Goal: Task Accomplishment & Management: Complete application form

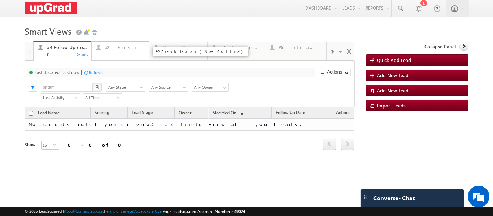
click at [123, 52] on div "#2 Fresh Leads (Not Called) ..." at bounding box center [125, 50] width 40 height 14
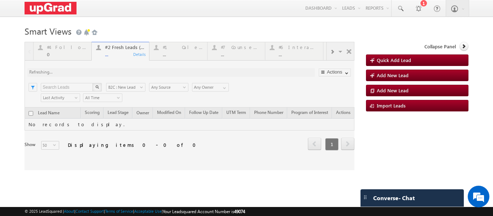
click at [116, 57] on div at bounding box center [190, 106] width 330 height 128
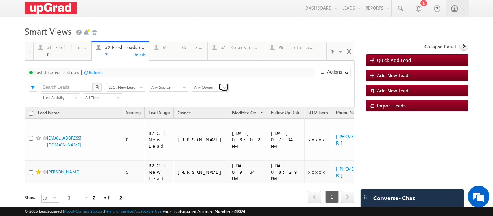
click at [225, 86] on span at bounding box center [225, 88] width 6 height 6
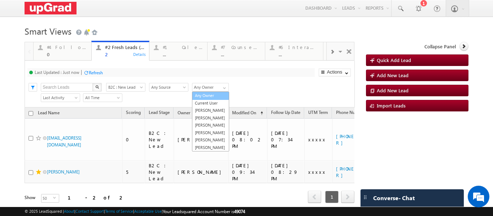
click at [207, 96] on link "Any Owner" at bounding box center [210, 96] width 37 height 8
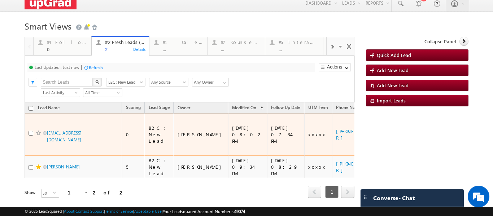
scroll to position [6, 0]
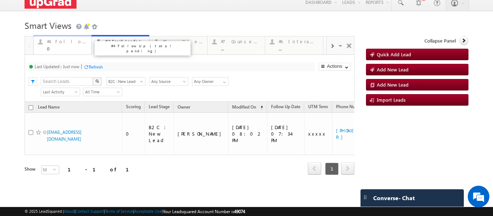
click at [70, 40] on div "#4 Follow Up (total pending)" at bounding box center [67, 42] width 40 height 6
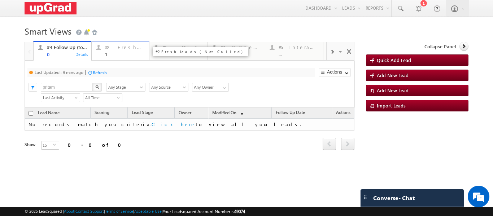
click at [126, 51] on div "#2 Fresh Leads (Not Called) 1" at bounding box center [125, 50] width 40 height 14
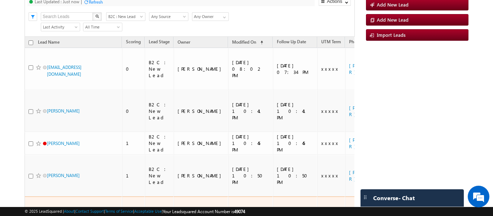
scroll to position [78, 0]
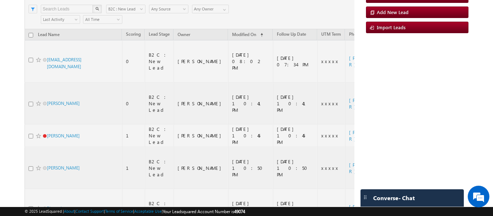
click at [29, 140] on div at bounding box center [190, 117] width 330 height 307
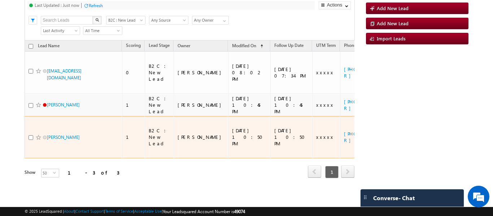
scroll to position [28, 0]
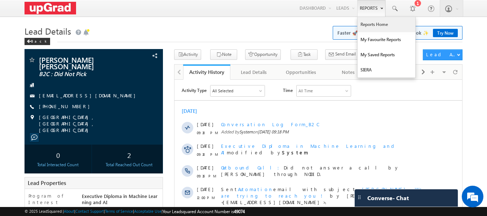
click at [376, 23] on link "Reports Home" at bounding box center [387, 24] width 58 height 15
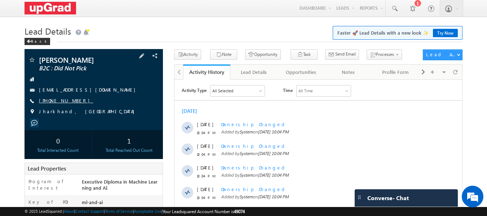
click at [55, 103] on link "+91-8002536460" at bounding box center [66, 100] width 54 height 6
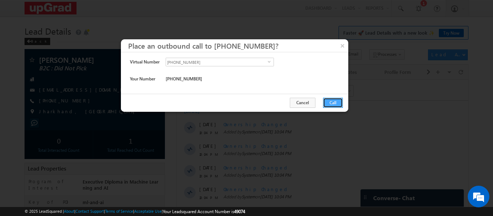
click at [330, 101] on button "Call" at bounding box center [333, 103] width 20 height 10
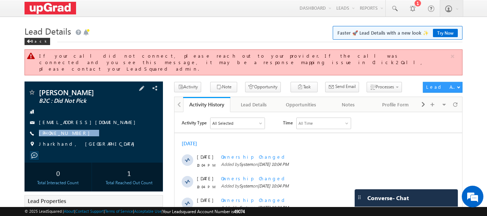
drag, startPoint x: 92, startPoint y: 127, endPoint x: 77, endPoint y: 134, distance: 16.1
click at [77, 134] on div "Anuj kumar sinha B2C : Did Not Pick anujsinha86@gmail.com +91-8002536460" at bounding box center [94, 120] width 132 height 63
copy div "+91-8002536460"
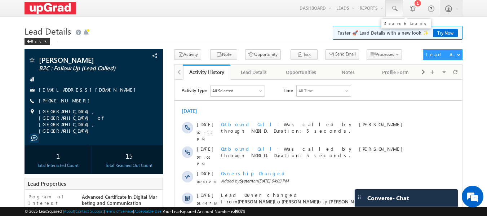
click at [391, 8] on span at bounding box center [394, 8] width 7 height 7
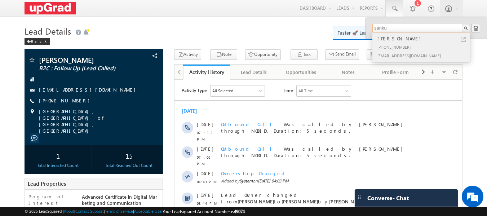
type input "sanku"
click at [397, 38] on div "Sanku seshagiri" at bounding box center [424, 39] width 97 height 8
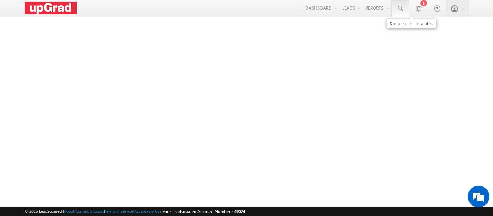
click at [399, 6] on span at bounding box center [400, 8] width 7 height 7
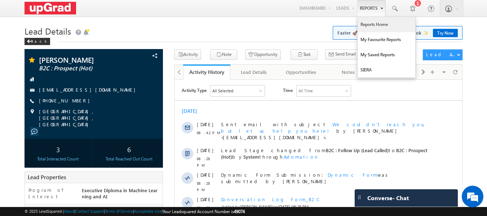
click at [376, 23] on link "Reports Home" at bounding box center [387, 24] width 58 height 15
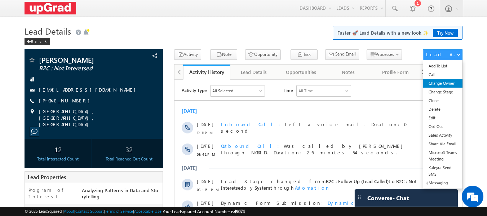
click at [439, 84] on link "Change Owner" at bounding box center [443, 83] width 39 height 9
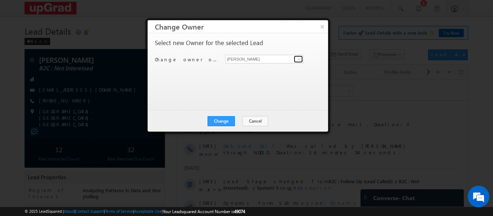
click at [300, 57] on span at bounding box center [299, 59] width 6 height 6
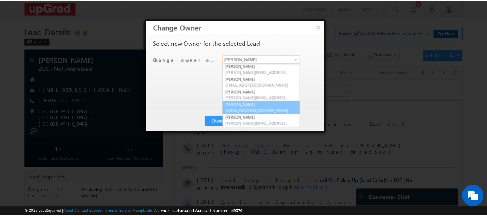
scroll to position [14, 0]
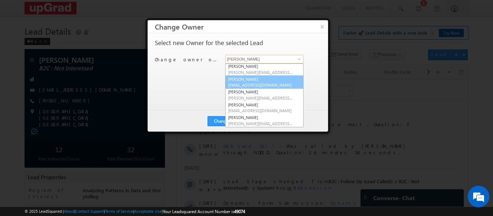
click at [253, 81] on link "Ritu Raj ritu.raj@upgrad.com" at bounding box center [264, 82] width 78 height 14
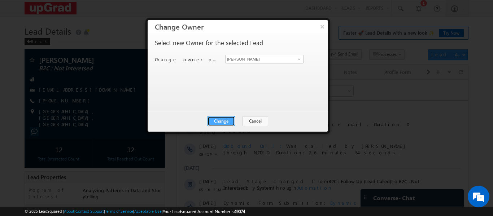
click at [225, 121] on button "Change" at bounding box center [220, 121] width 27 height 10
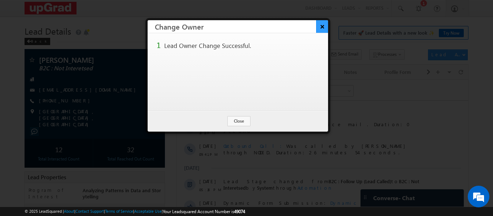
click at [323, 26] on button "×" at bounding box center [322, 26] width 12 height 13
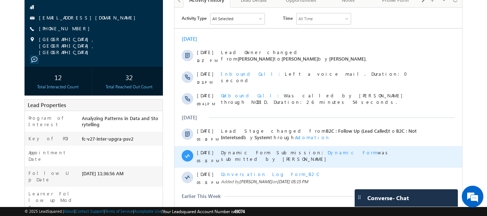
click at [328, 153] on span "Dynamic Form" at bounding box center [353, 152] width 50 height 6
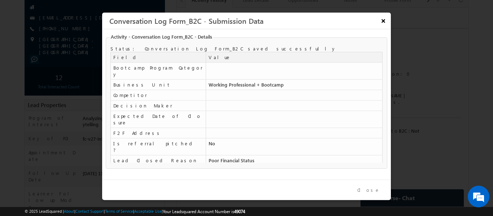
click at [385, 24] on button "×" at bounding box center [383, 20] width 12 height 13
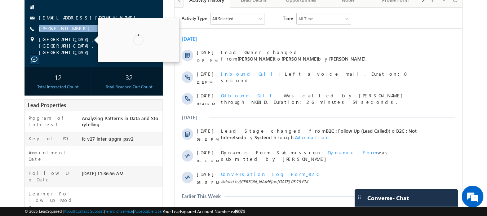
drag, startPoint x: 92, startPoint y: 25, endPoint x: 80, endPoint y: 32, distance: 13.9
click at [79, 33] on div "Sanku seshagiri B2C : Not Interetsed seshagirisanku999@gmail.com +91-7569437822" at bounding box center [94, 19] width 132 height 71
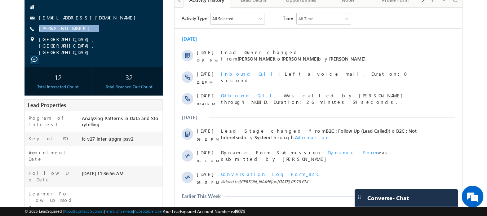
drag, startPoint x: 81, startPoint y: 30, endPoint x: 76, endPoint y: 33, distance: 5.6
click at [76, 33] on div "Sanku seshagiri B2C : Not Interetsed seshagirisanku999@gmail.com +91-7569437822" at bounding box center [94, 19] width 132 height 71
copy div "+91-7569437822"
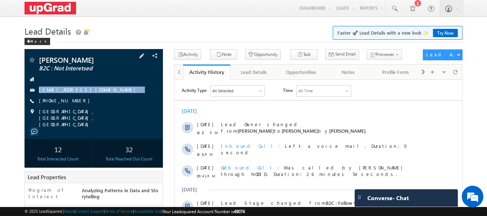
drag, startPoint x: 116, startPoint y: 91, endPoint x: 105, endPoint y: 98, distance: 12.8
click at [105, 98] on div "Sanku seshagiri B2C : Not Interetsed seshagirisanku999@gmail.com +91-7569437822" at bounding box center [94, 91] width 132 height 71
copy div "seshagirisanku999@gmail.com"
click at [92, 102] on div "[PHONE_NUMBER]" at bounding box center [94, 100] width 132 height 7
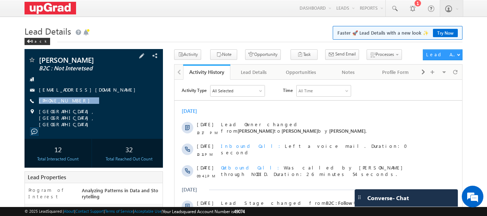
drag, startPoint x: 88, startPoint y: 104, endPoint x: 79, endPoint y: 108, distance: 10.5
click at [79, 108] on div "Sanku seshagiri B2C : Not Interetsed seshagirisanku999@gmail.com +91-7569437822" at bounding box center [94, 91] width 132 height 71
copy div "[PHONE_NUMBER]"
click at [336, 53] on span "Send Email" at bounding box center [346, 54] width 21 height 6
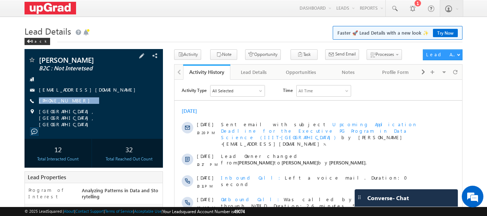
drag, startPoint x: 106, startPoint y: 101, endPoint x: 84, endPoint y: 108, distance: 22.6
click at [84, 108] on div "Sanku seshagiri B2C : Not Interetsed seshagirisanku999@gmail.com +91-7569437822" at bounding box center [94, 91] width 132 height 71
copy div "+91-7569437822"
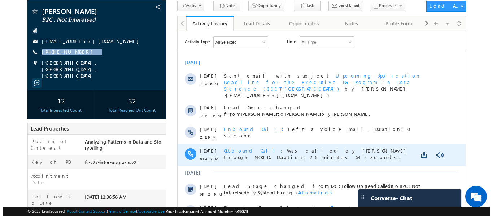
scroll to position [36, 0]
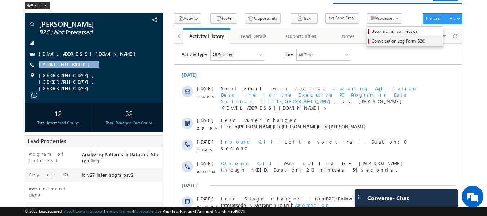
click at [373, 41] on span "Conversation Log Form_B2C" at bounding box center [406, 41] width 69 height 6
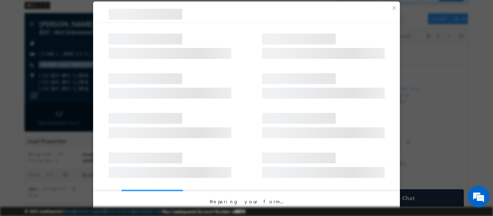
scroll to position [0, 0]
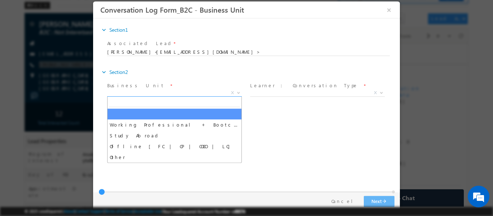
click at [208, 91] on span "X" at bounding box center [174, 92] width 135 height 7
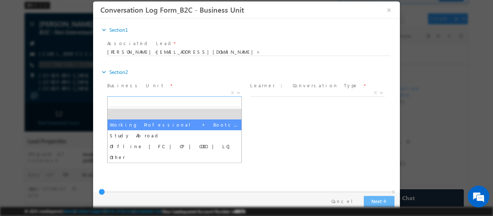
select select "Working Professional + Bootcamp"
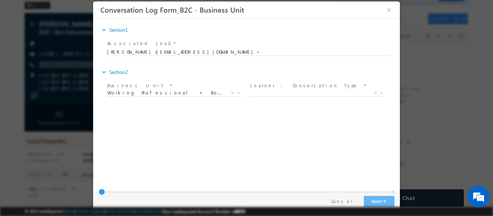
click at [295, 88] on label "Learner : Conversation Type" at bounding box center [304, 85] width 108 height 7
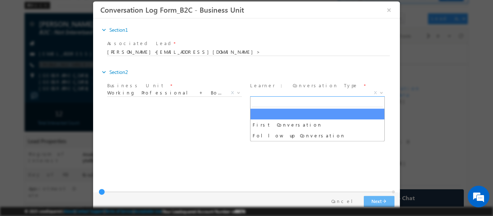
click at [286, 94] on span "X" at bounding box center [317, 92] width 135 height 7
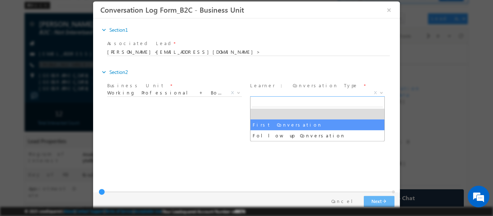
select select "First Conversation"
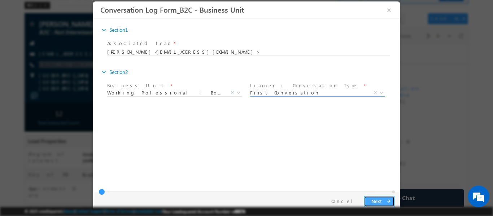
click at [375, 198] on button "Next arrow_forward" at bounding box center [379, 201] width 31 height 11
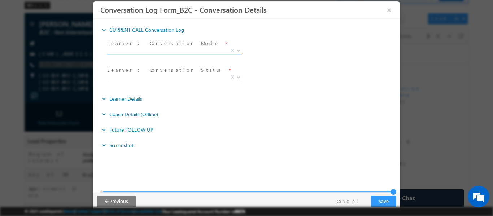
click at [210, 51] on span "X" at bounding box center [174, 50] width 135 height 7
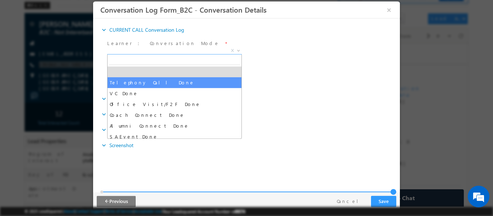
select select "Telephony Call Done"
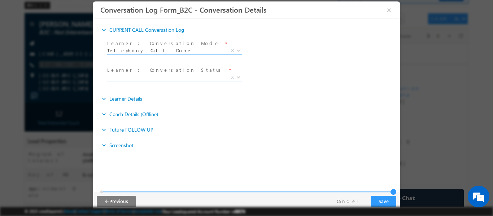
click at [157, 76] on span "X" at bounding box center [174, 77] width 135 height 7
click at [169, 77] on span "Did not Pick" at bounding box center [165, 77] width 117 height 6
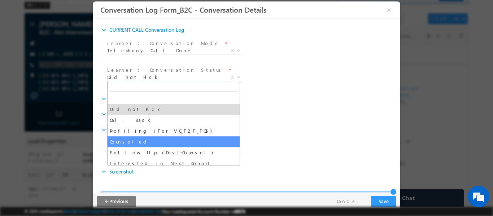
select select "Counseled"
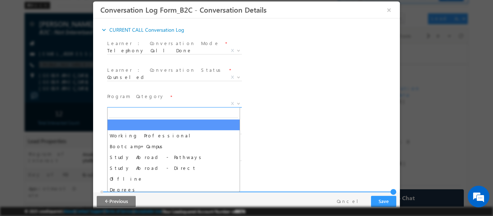
click at [167, 102] on span "X" at bounding box center [174, 103] width 135 height 7
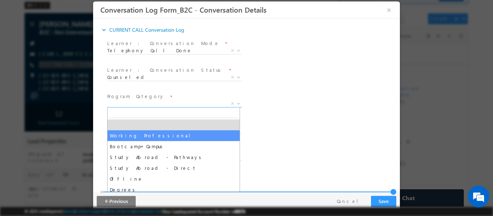
select select "Working Professional"
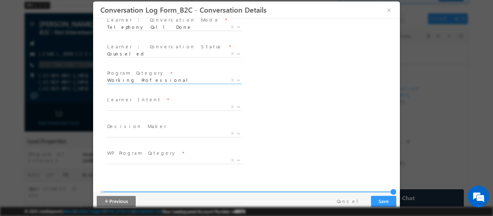
scroll to position [36, 0]
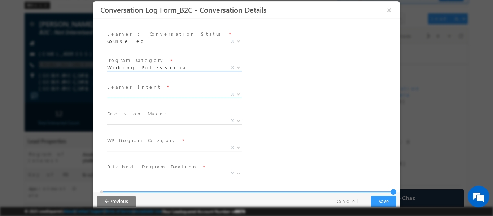
click at [163, 93] on span "X" at bounding box center [174, 94] width 135 height 7
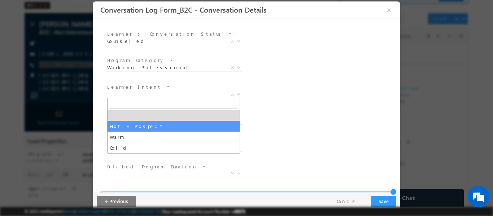
select select "Hot - Prospect"
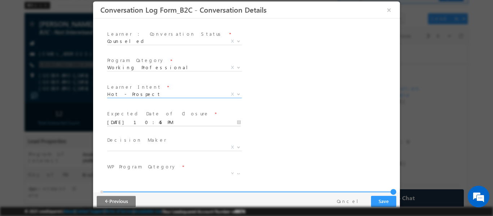
click at [177, 123] on input "10/04/2025 10:45 PM" at bounding box center [173, 122] width 133 height 7
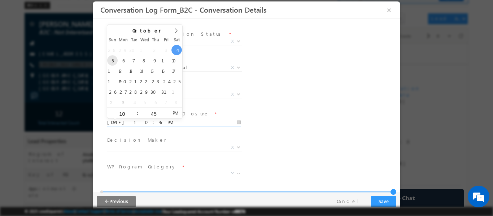
type input "10/05/2025 10:45 PM"
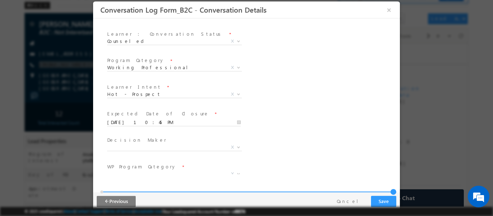
click at [301, 91] on div "Reason_Text * Learner Intent * Hot - Prospect Warm Cold Hot - Prospect X" at bounding box center [253, 95] width 294 height 27
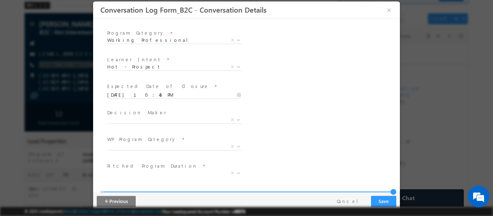
scroll to position [108, 0]
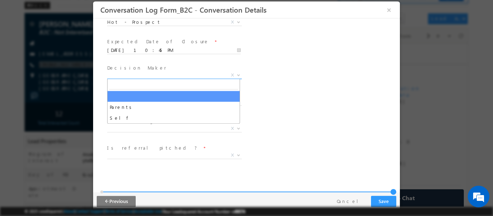
click at [159, 76] on span "X" at bounding box center [174, 74] width 135 height 7
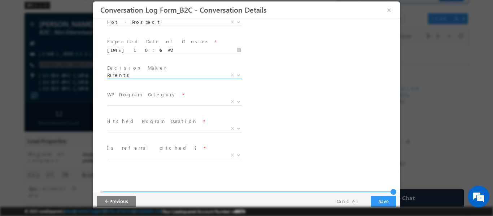
click at [160, 75] on span "Parents" at bounding box center [165, 74] width 117 height 6
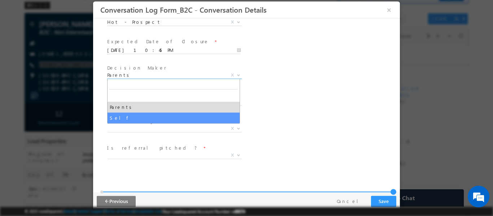
select select "Self"
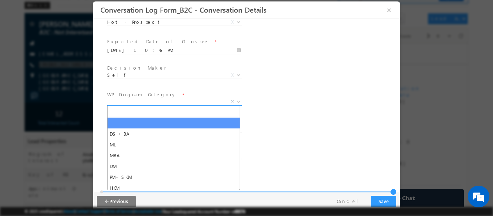
click at [173, 101] on span "X" at bounding box center [174, 101] width 135 height 7
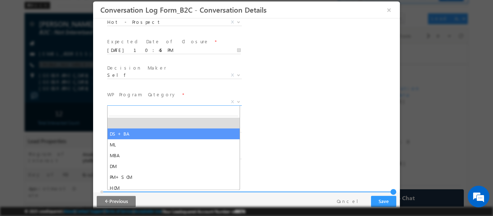
select select "DS+BA"
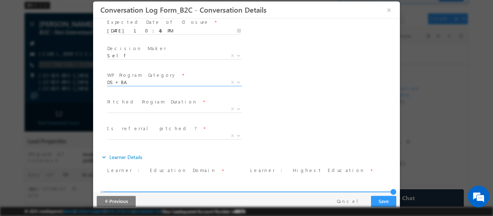
scroll to position [144, 0]
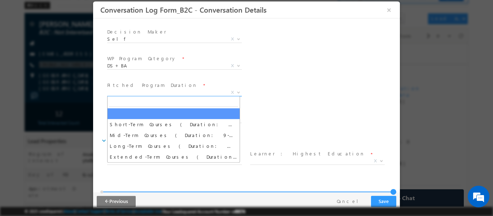
click at [165, 90] on span "X" at bounding box center [174, 92] width 135 height 7
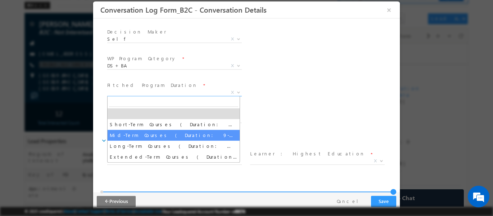
select select "Mid-Term Courses ( Duration: 9-12 months )"
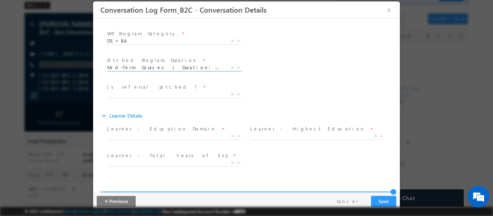
scroll to position [180, 0]
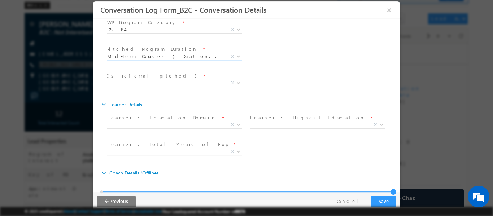
click at [167, 83] on span "X" at bounding box center [174, 82] width 135 height 7
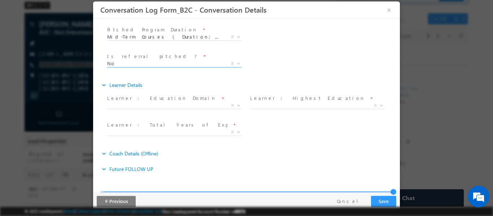
scroll to position [216, 0]
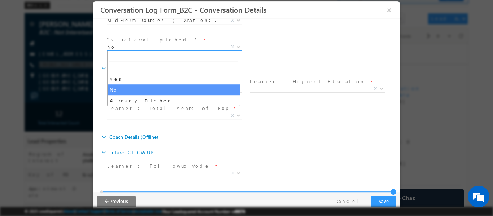
click at [180, 47] on span "No" at bounding box center [165, 46] width 117 height 6
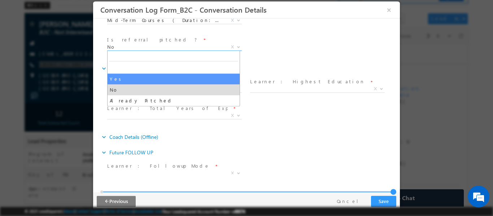
select select "Yes"
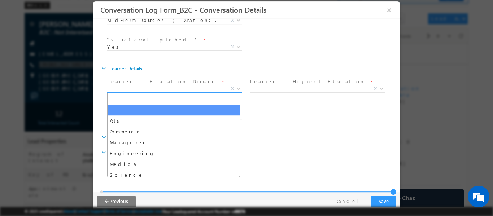
click at [193, 87] on span "X" at bounding box center [174, 88] width 135 height 7
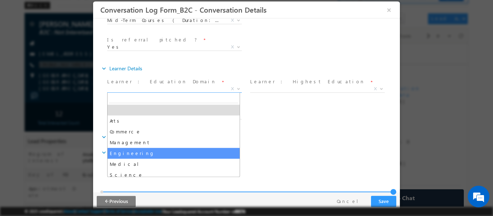
select select "Engineering"
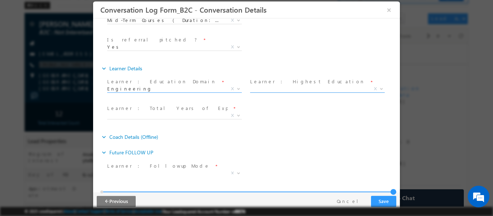
click at [283, 90] on span "X" at bounding box center [317, 88] width 135 height 7
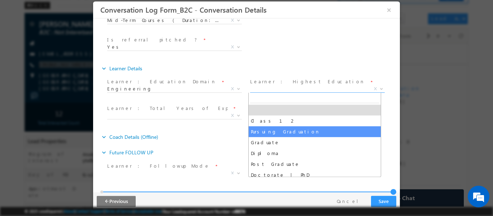
select select "Pursuing Graduation"
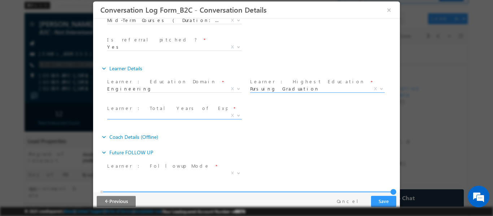
click at [167, 114] on span "X" at bounding box center [174, 115] width 135 height 7
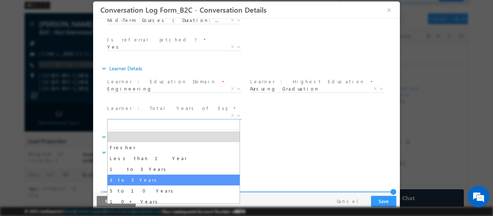
drag, startPoint x: 142, startPoint y: 181, endPoint x: 155, endPoint y: 178, distance: 13.4
select select "3 to 5 Years"
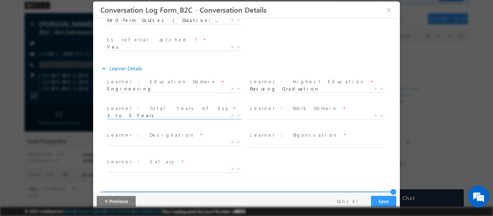
scroll to position [253, 0]
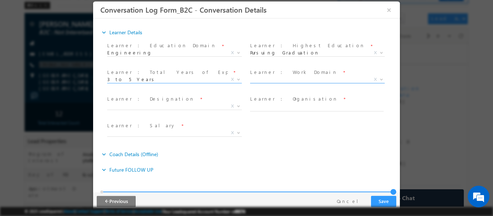
click at [298, 78] on span "X" at bounding box center [317, 79] width 135 height 7
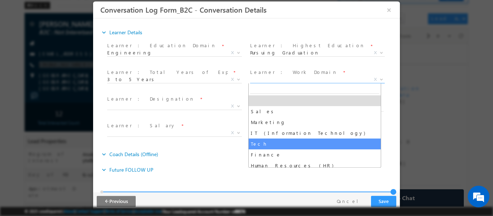
select select "Tech"
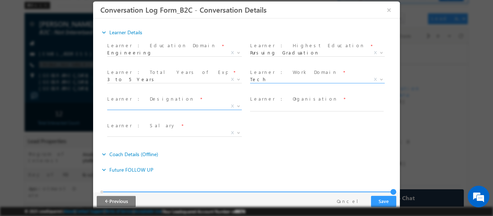
click at [179, 107] on span "X" at bounding box center [174, 105] width 135 height 7
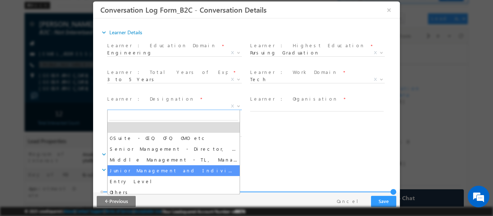
select select "Junior Management and Individual Contributors"
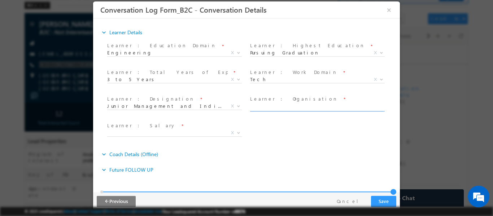
click at [279, 106] on input "text" at bounding box center [316, 107] width 133 height 7
type input "Mechonotrics"
click at [162, 131] on span "X" at bounding box center [174, 132] width 135 height 7
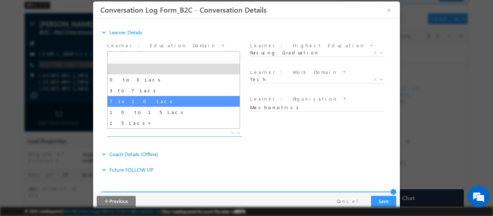
select select "3 to 7 Lacs"
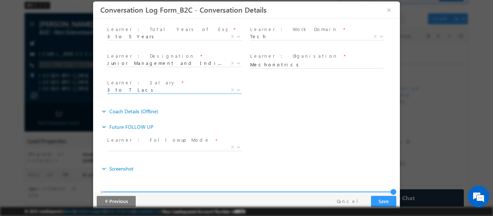
scroll to position [301, 0]
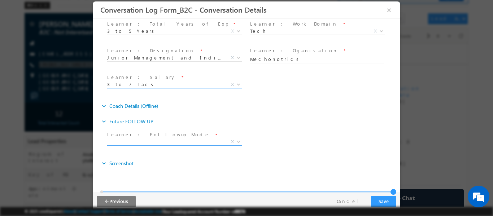
click at [216, 141] on span "X" at bounding box center [174, 141] width 135 height 7
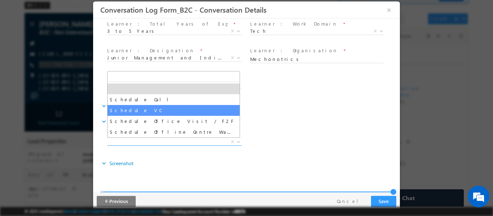
select select "Schedule VC"
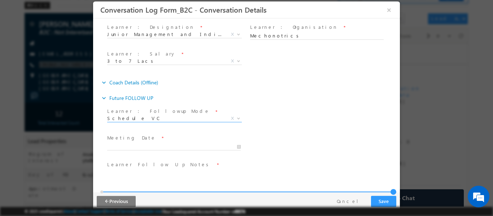
scroll to position [337, 0]
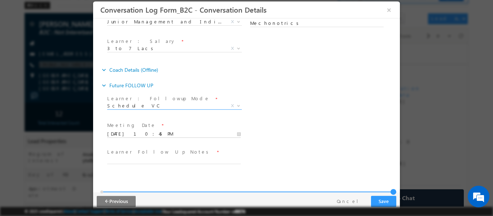
click at [192, 133] on input "10/04/2025 10:45 PM" at bounding box center [173, 133] width 133 height 7
click at [283, 102] on div "Learner : Followup Mode * Schedule Call Schedule VC Schedule Office Visit / F2F…" at bounding box center [253, 106] width 294 height 27
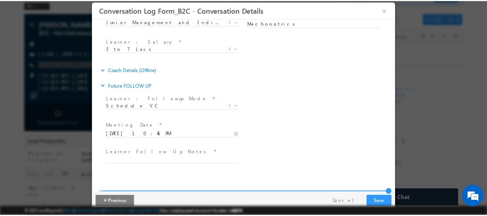
scroll to position [354, 0]
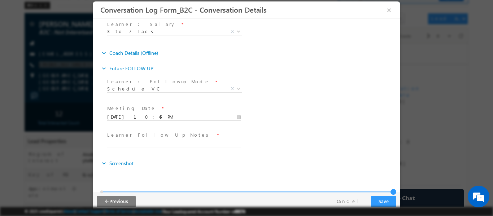
click at [166, 119] on input "10/05/2025 10:45 PM" at bounding box center [173, 116] width 133 height 7
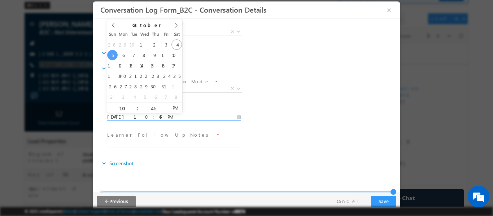
type input "10/05/2025 10:45 AM"
click at [176, 105] on span "AM" at bounding box center [174, 107] width 13 height 11
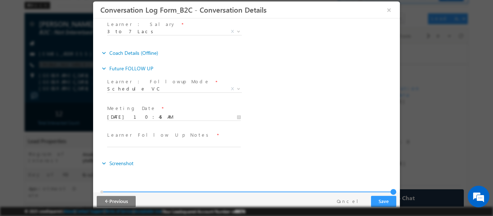
click at [264, 109] on div "Meeting Date * 10/05/2025 10:45 AM Learner Follow Up Date *" at bounding box center [253, 116] width 294 height 27
click at [157, 145] on input "text" at bounding box center [173, 143] width 133 height 7
type input "Counselled for ED ML , Need to go for payment"
click at [385, 200] on button "Save" at bounding box center [383, 201] width 25 height 11
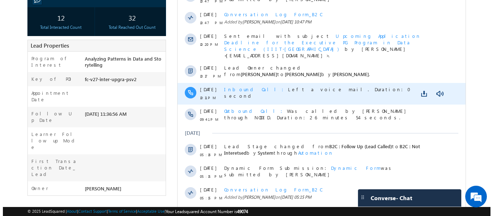
scroll to position [144, 0]
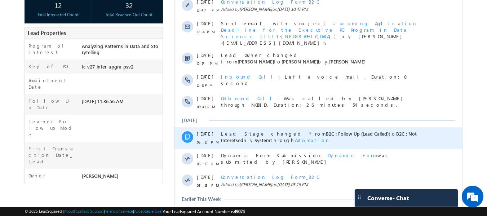
click at [295, 137] on span "Automation" at bounding box center [312, 140] width 35 height 6
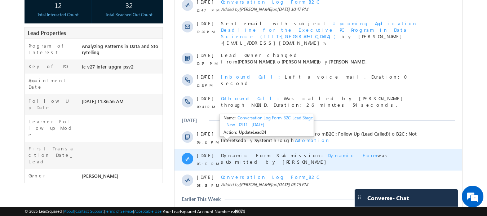
click at [328, 152] on span "Dynamic Form" at bounding box center [353, 155] width 50 height 6
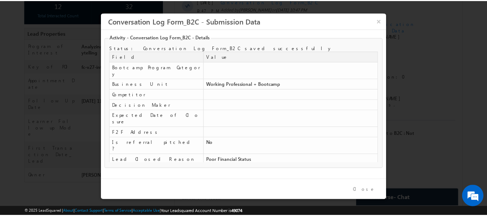
scroll to position [0, 0]
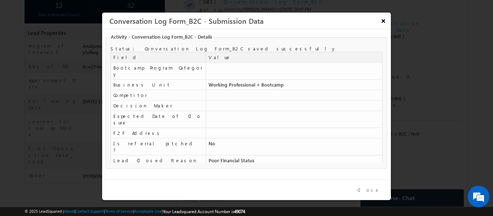
click at [382, 21] on button "×" at bounding box center [383, 20] width 12 height 13
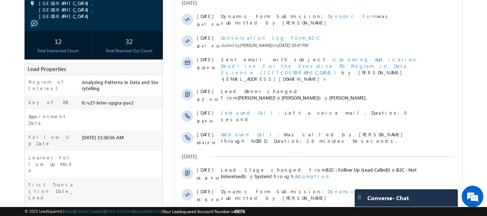
scroll to position [209, 0]
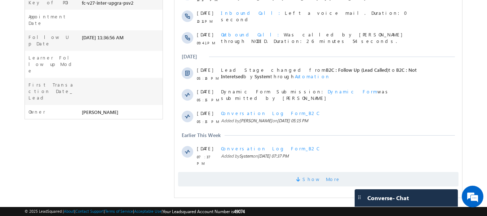
click at [303, 177] on span at bounding box center [299, 180] width 6 height 7
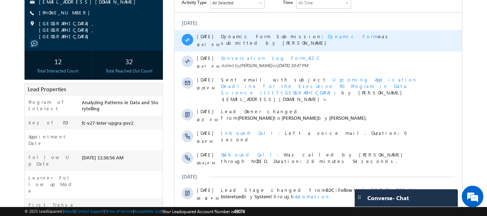
scroll to position [29, 0]
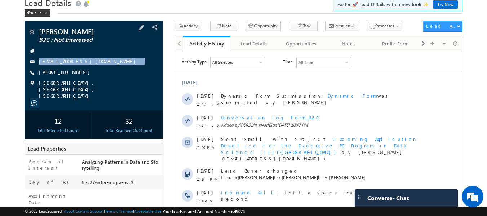
drag, startPoint x: 40, startPoint y: 52, endPoint x: 110, endPoint y: 66, distance: 70.7
click at [113, 70] on div "Sanku seshagiri B2C : Not Interetsed seshagirisanku999@gmail.com +91-7569437822" at bounding box center [94, 63] width 132 height 71
copy div "seshagirisanku999@gmail.com"
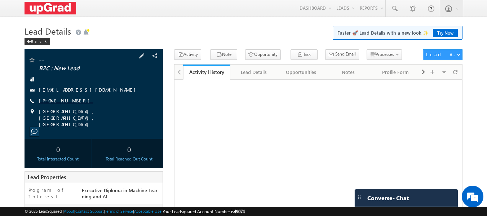
click at [66, 101] on link "[PHONE_NUMBER]" at bounding box center [66, 100] width 54 height 6
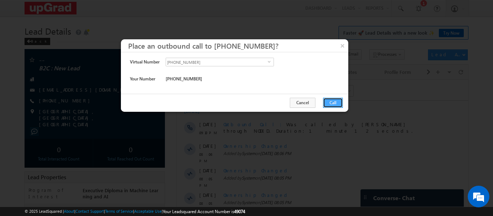
click at [329, 102] on button "Call" at bounding box center [333, 103] width 20 height 10
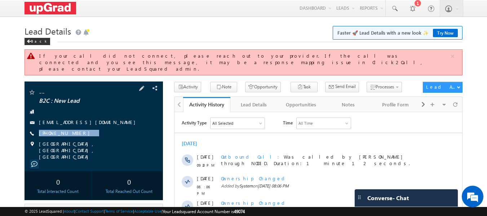
drag, startPoint x: 88, startPoint y: 126, endPoint x: 79, endPoint y: 131, distance: 10.5
click at [79, 131] on div "-- B2C : New Lead [EMAIL_ADDRESS][DOMAIN_NAME] [PHONE_NUMBER]" at bounding box center [94, 124] width 132 height 71
copy div "[PHONE_NUMBER]"
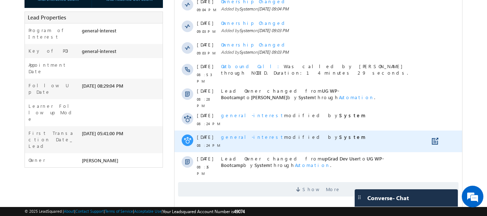
scroll to position [179, 0]
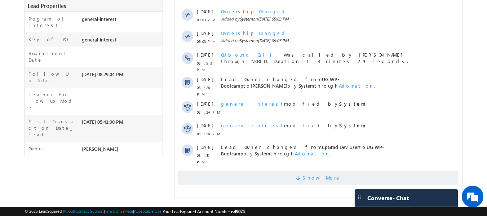
click at [314, 171] on span "Show More" at bounding box center [322, 178] width 38 height 14
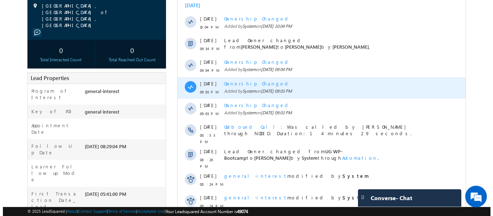
scroll to position [0, 0]
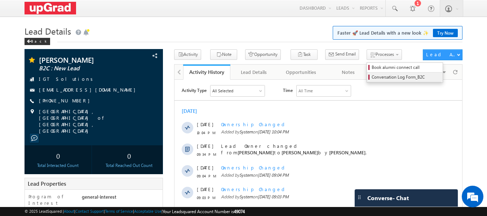
click at [372, 76] on span "Conversation Log Form_B2C" at bounding box center [406, 77] width 69 height 6
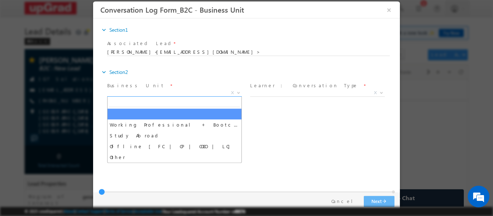
click at [221, 92] on span "X" at bounding box center [174, 92] width 135 height 7
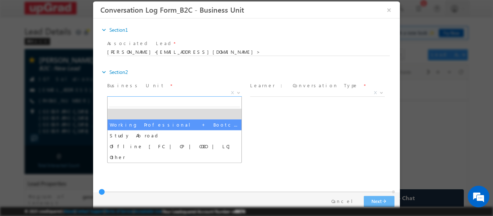
select select "Working Professional + Bootcamp"
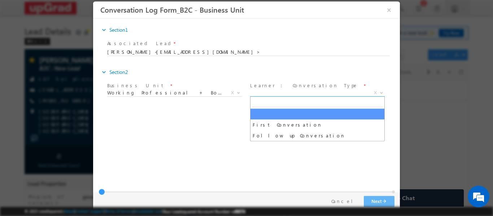
click at [289, 92] on span "X" at bounding box center [317, 92] width 135 height 7
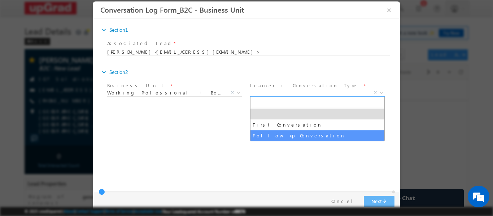
select select "Follow up Conversation"
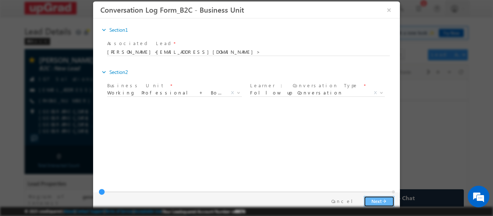
drag, startPoint x: 371, startPoint y: 200, endPoint x: 356, endPoint y: 187, distance: 19.7
click at [370, 200] on button "Next arrow_forward" at bounding box center [379, 201] width 31 height 11
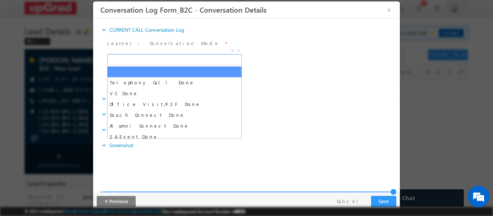
click at [175, 52] on span "X" at bounding box center [174, 50] width 135 height 7
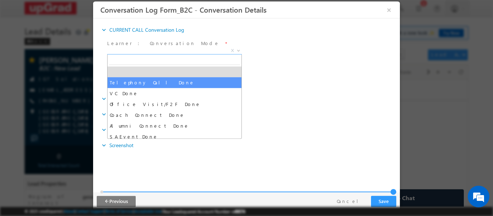
select select "Telephony Call Done"
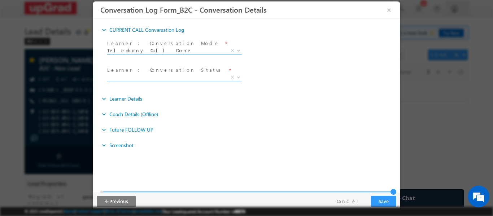
click at [165, 78] on span "X" at bounding box center [174, 77] width 135 height 7
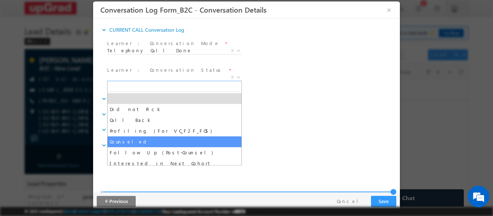
select select "Counseled"
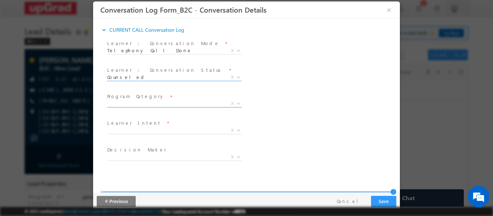
click at [163, 104] on span "X" at bounding box center [174, 103] width 135 height 7
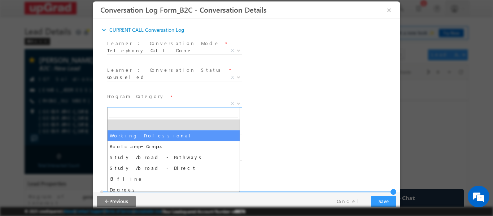
select select "Working Professional"
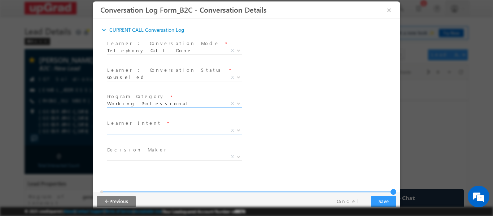
click at [146, 127] on span "X" at bounding box center [174, 130] width 135 height 7
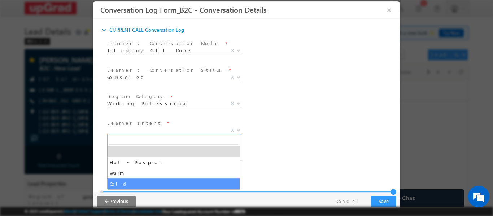
select select "Cold"
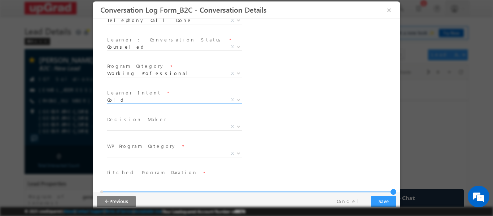
scroll to position [72, 0]
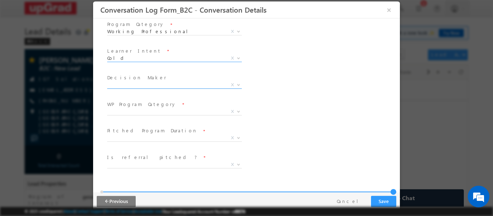
click at [161, 83] on span "X" at bounding box center [174, 84] width 135 height 7
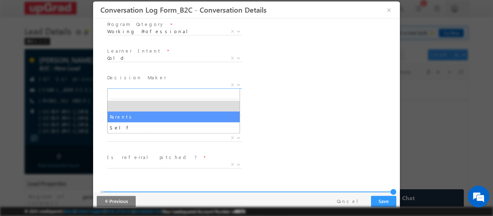
select select "Parents"
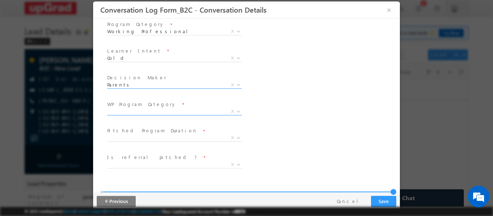
click at [161, 111] on span "X" at bounding box center [174, 111] width 135 height 7
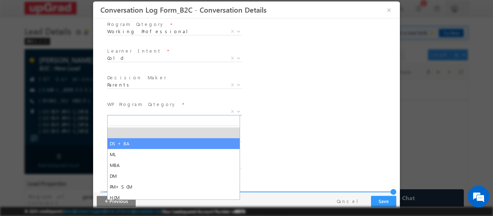
select select "DS+BA"
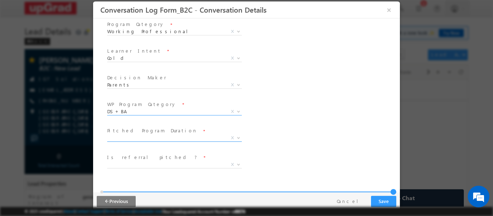
click at [169, 137] on span "X" at bounding box center [174, 137] width 135 height 7
select select "Mid-Term Courses ( Duration: 9-12 months )"
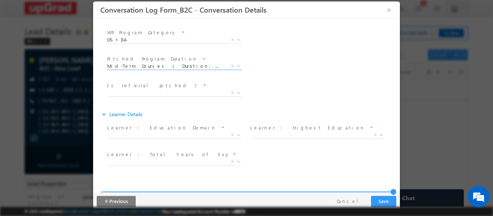
scroll to position [144, 0]
click at [170, 90] on span "X" at bounding box center [174, 92] width 135 height 7
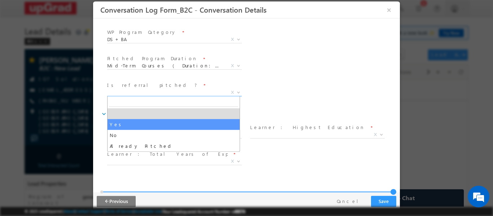
select select "Yes"
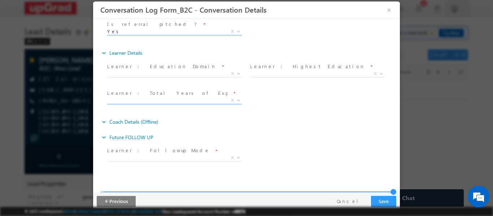
scroll to position [216, 0]
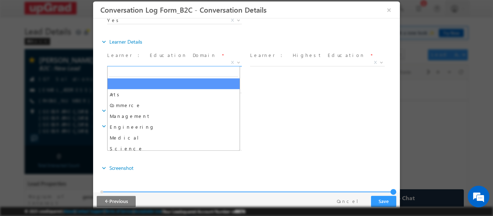
click at [190, 62] on span "X" at bounding box center [174, 62] width 135 height 7
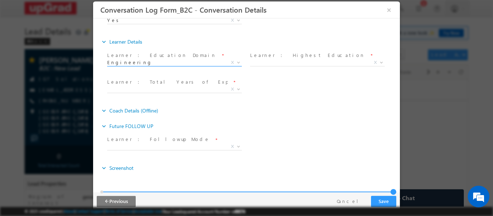
click at [201, 60] on span "Engineering" at bounding box center [165, 62] width 117 height 6
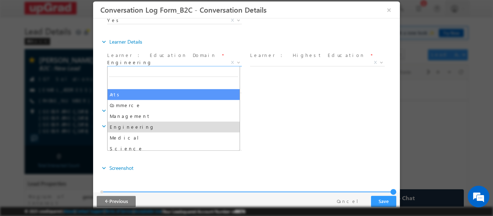
select select "Arts"
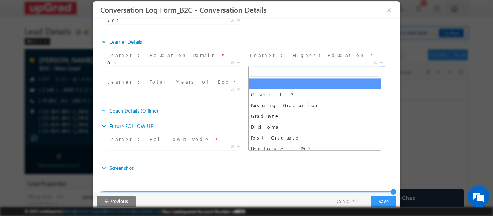
click at [285, 62] on span "X" at bounding box center [317, 62] width 135 height 7
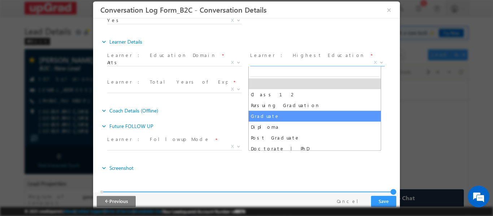
select select "Graduate"
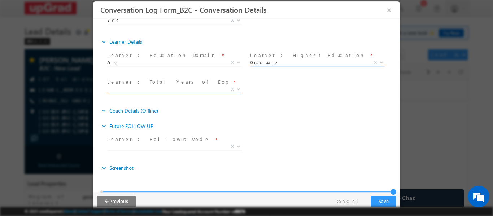
click at [183, 86] on span "X" at bounding box center [174, 89] width 135 height 7
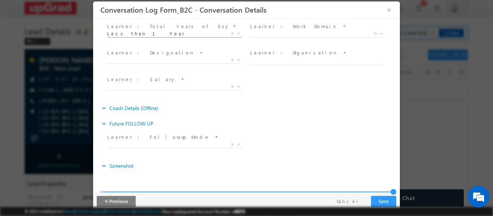
scroll to position [275, 0]
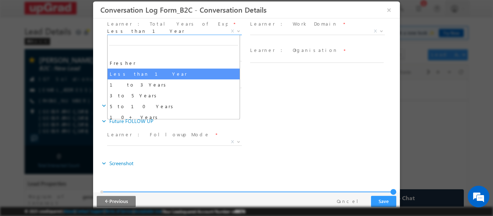
click at [209, 31] on span "Less than 1 Year" at bounding box center [165, 30] width 117 height 6
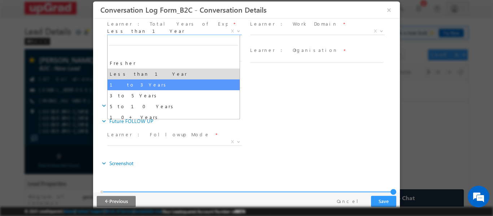
select select "1 to 3 Years"
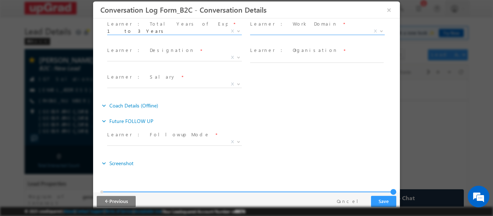
click at [268, 35] on span "X" at bounding box center [317, 32] width 135 height 7
click at [267, 32] on span "X" at bounding box center [317, 30] width 135 height 7
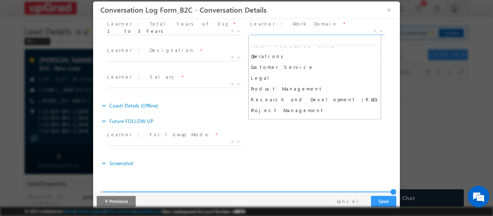
scroll to position [72, 0]
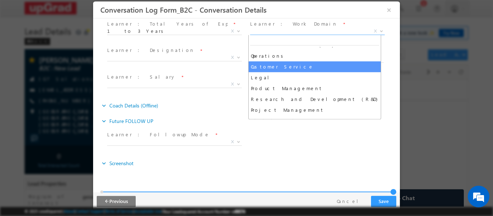
select select "Customer Service"
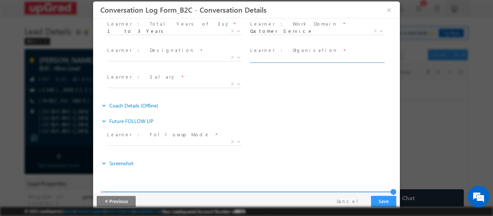
click at [276, 61] on input "text" at bounding box center [316, 58] width 133 height 7
type input "IGT"
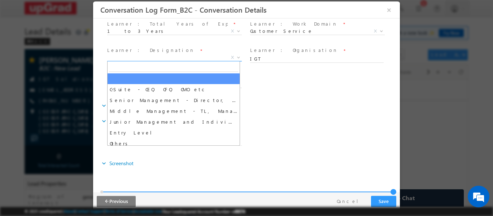
click at [185, 60] on span "X" at bounding box center [174, 57] width 135 height 7
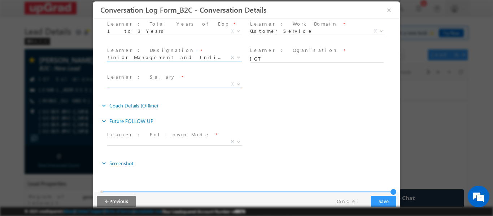
click at [160, 81] on span "X" at bounding box center [174, 83] width 135 height 7
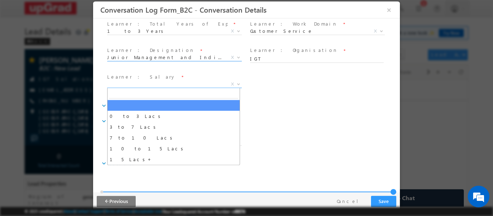
click at [170, 58] on span "Junior Management and Individual Contributors" at bounding box center [165, 57] width 117 height 6
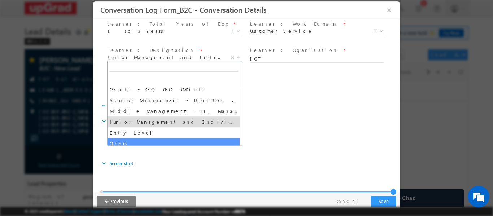
select select "Others"
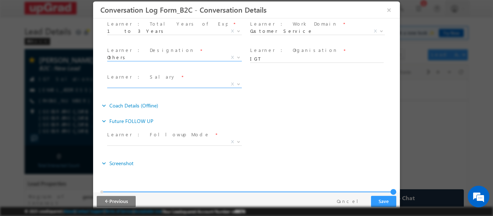
click at [171, 86] on span "X" at bounding box center [174, 83] width 135 height 7
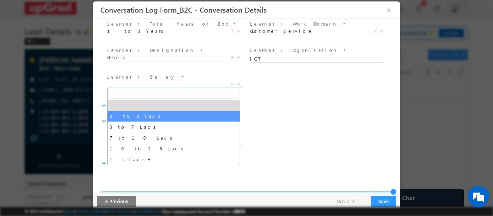
select select "0 to 3 Lacs"
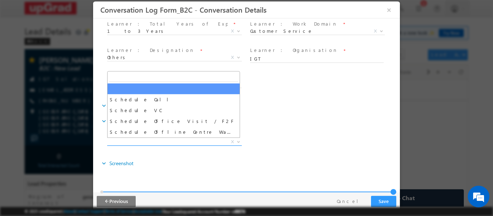
click at [207, 140] on span "X" at bounding box center [174, 141] width 135 height 7
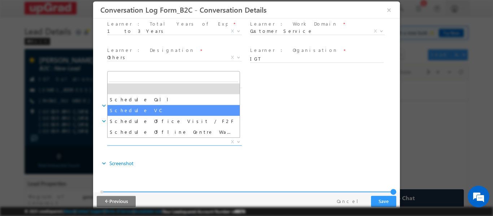
select select "Schedule VC"
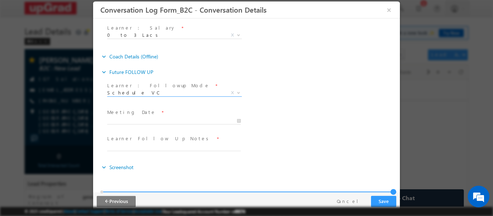
scroll to position [328, 0]
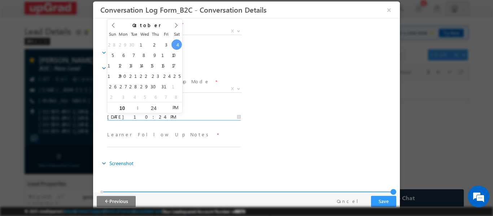
drag, startPoint x: 185, startPoint y: 119, endPoint x: 182, endPoint y: 119, distance: 3.6
click at [185, 119] on input "10/04/2025 10:24 PM" at bounding box center [173, 116] width 133 height 7
type input "10/05/2025 10:24 PM"
click at [315, 82] on div "Learner : Followup Mode * Schedule Call Schedule VC Schedule Office Visit / F2F…" at bounding box center [253, 89] width 294 height 27
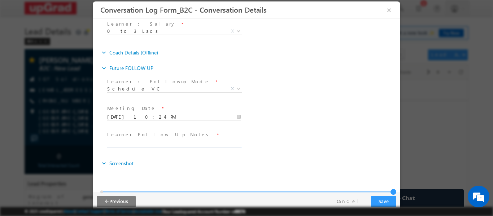
click at [162, 140] on input "text" at bounding box center [173, 143] width 133 height 7
type input "COunselled for PGC , As DS bootcmap alumni , Need aayiushi agrawal sessiom"
click at [382, 197] on button "Save" at bounding box center [383, 201] width 25 height 11
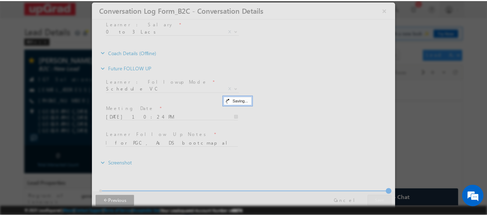
scroll to position [0, 0]
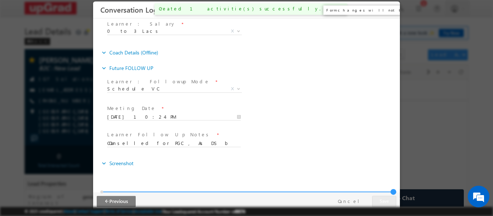
click at [392, 13] on button "×" at bounding box center [389, 9] width 12 height 13
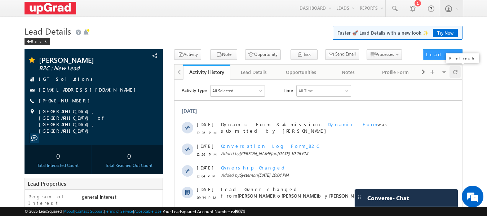
click at [458, 71] on div at bounding box center [455, 72] width 11 height 13
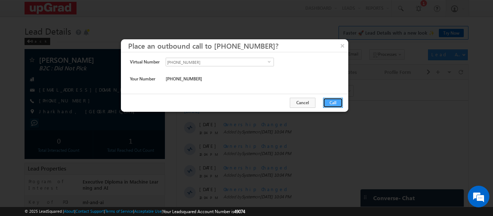
click at [334, 100] on button "Call" at bounding box center [333, 103] width 20 height 10
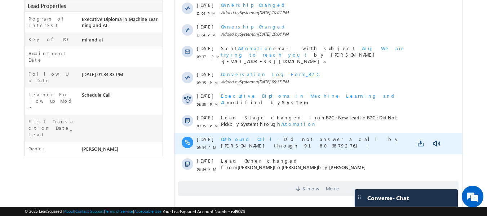
scroll to position [205, 0]
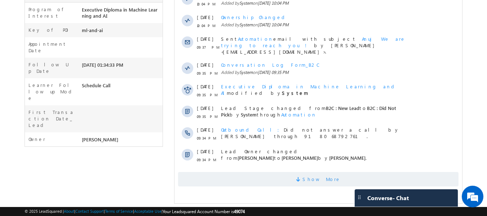
click at [323, 174] on span "Show More" at bounding box center [322, 179] width 38 height 14
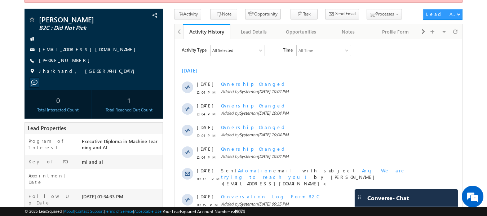
scroll to position [60, 0]
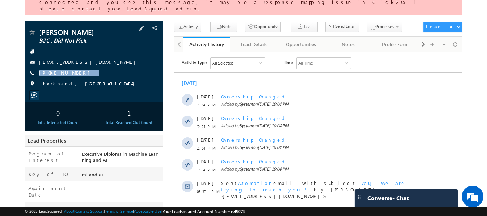
drag, startPoint x: 89, startPoint y: 69, endPoint x: 79, endPoint y: 76, distance: 13.0
click at [79, 76] on div "Anuj kumar sinha B2C : Did Not Pick anujsinha86@gmail.com +91-8002536460" at bounding box center [94, 60] width 132 height 63
copy div "+91-8002536460"
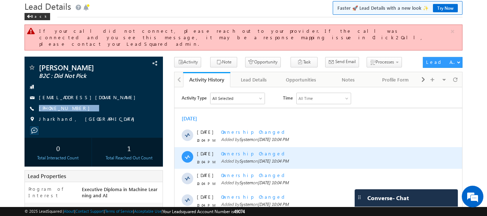
scroll to position [24, 0]
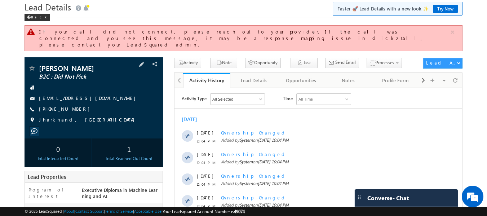
click at [95, 106] on div "+91-8002536460" at bounding box center [94, 109] width 132 height 7
drag, startPoint x: 94, startPoint y: 103, endPoint x: 83, endPoint y: 110, distance: 13.1
click at [83, 110] on div "Anuj kumar sinha B2C : Did Not Pick anujsinha86@gmail.com +91-8002536460" at bounding box center [94, 96] width 132 height 63
copy div "+91-8002536460"
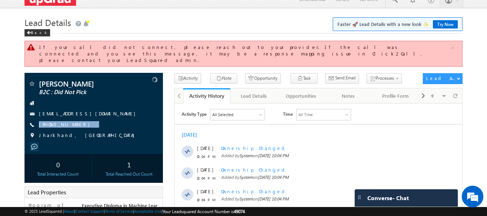
scroll to position [0, 0]
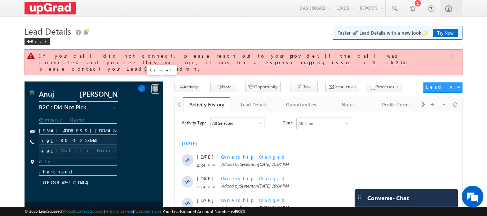
click at [155, 84] on span at bounding box center [156, 88] width 8 height 8
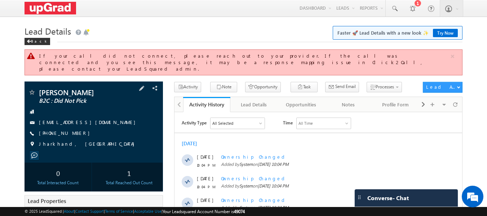
click at [117, 122] on div "Anuj kumar sinha B2C : Did Not Pick anujsinha86@gmail.com +91-8002536460" at bounding box center [94, 120] width 132 height 63
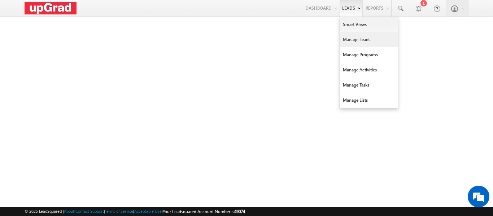
click at [366, 38] on link "Manage Leads" at bounding box center [369, 39] width 58 height 15
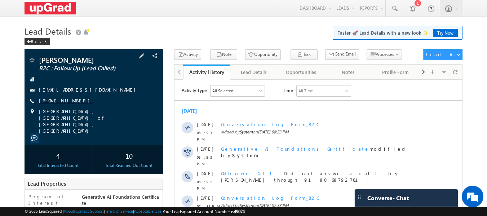
click at [61, 100] on link "[PHONE_NUMBER]" at bounding box center [66, 100] width 54 height 6
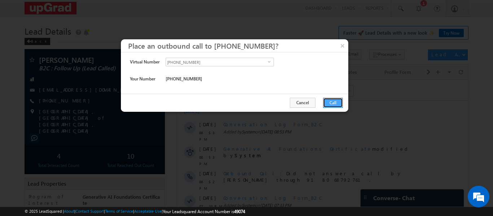
click at [334, 99] on button "Call" at bounding box center [333, 103] width 20 height 10
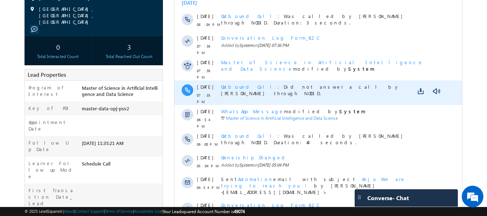
scroll to position [179, 0]
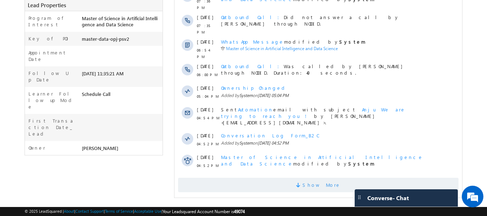
drag, startPoint x: 318, startPoint y: 175, endPoint x: 307, endPoint y: 167, distance: 13.6
click at [316, 178] on span "Show More" at bounding box center [322, 185] width 38 height 14
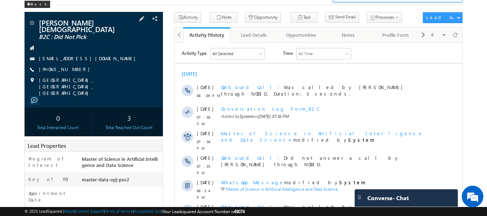
scroll to position [34, 0]
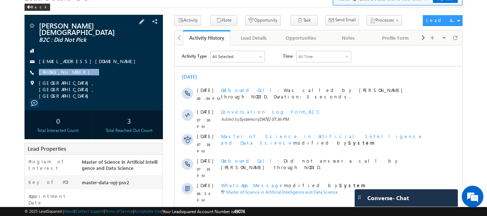
drag, startPoint x: 100, startPoint y: 67, endPoint x: 78, endPoint y: 72, distance: 22.2
click at [78, 72] on div "[PERSON_NAME][DEMOGRAPHIC_DATA] B2C : Did Not Pick [EMAIL_ADDRESS][DOMAIN_NAME]…" at bounding box center [94, 60] width 132 height 77
copy div "[PHONE_NUMBER]"
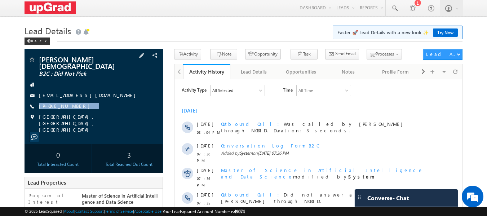
scroll to position [0, 0]
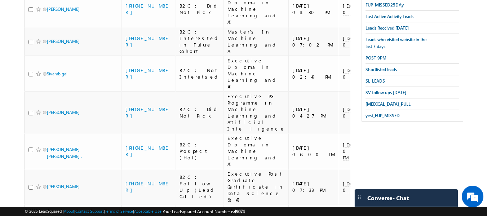
scroll to position [191, 0]
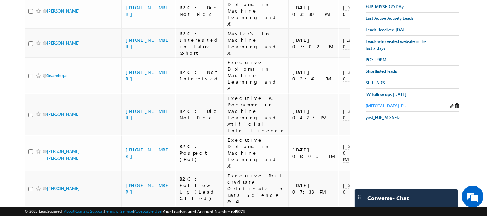
click at [375, 103] on span "[MEDICAL_DATA]_PULL" at bounding box center [388, 105] width 45 height 5
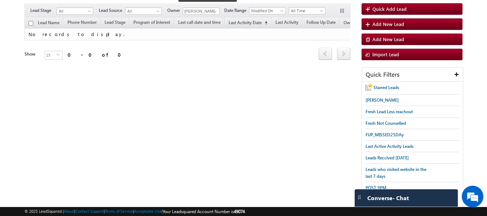
scroll to position [10, 0]
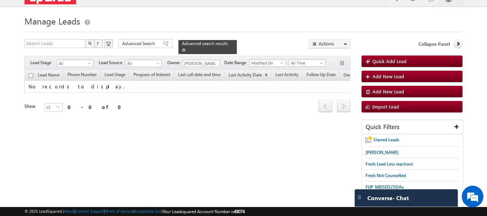
click at [186, 48] on span at bounding box center [184, 50] width 4 height 4
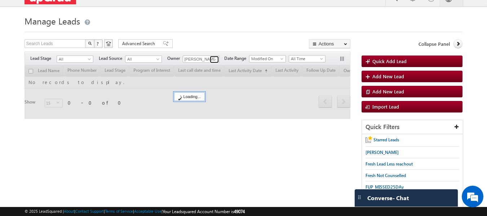
click at [218, 60] on span at bounding box center [216, 60] width 6 height 6
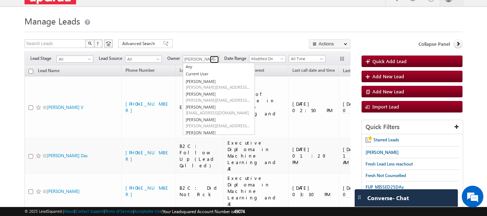
click at [215, 59] on span at bounding box center [216, 60] width 6 height 6
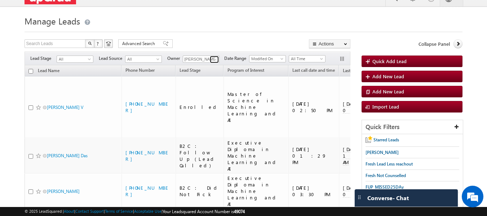
click at [215, 60] on span at bounding box center [216, 60] width 6 height 6
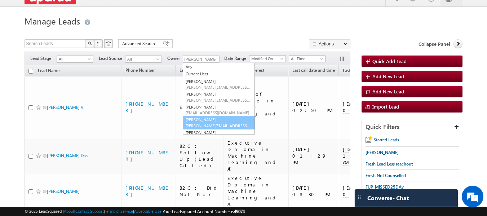
click at [209, 119] on link "Smrita Panday smrita.panday@upgrad.com" at bounding box center [219, 123] width 72 height 14
type input "[PERSON_NAME]"
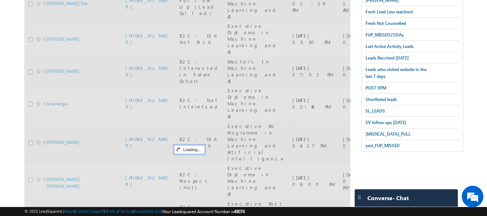
scroll to position [263, 0]
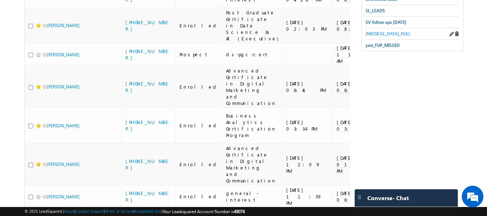
click at [375, 31] on span "T3_PULL" at bounding box center [388, 33] width 45 height 5
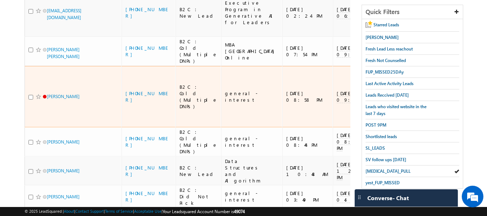
scroll to position [172, 0]
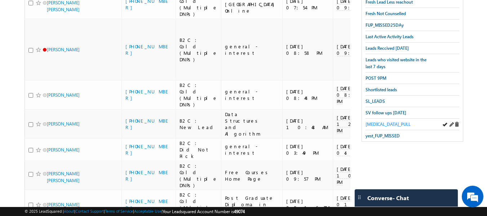
click at [378, 122] on span "T3_PULL" at bounding box center [388, 124] width 45 height 5
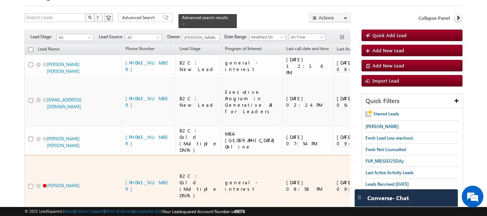
scroll to position [28, 0]
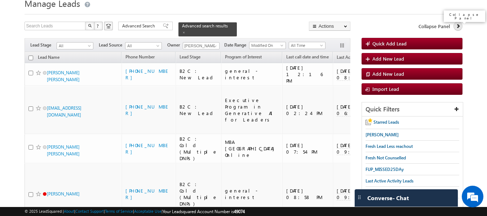
click at [459, 26] on icon at bounding box center [458, 25] width 5 height 5
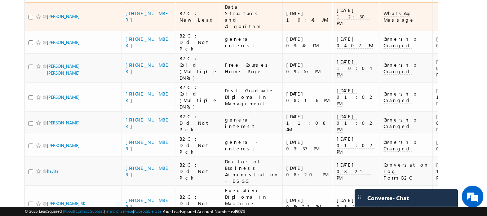
scroll to position [280, 0]
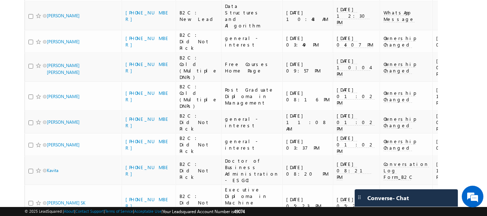
click at [47, 185] on li "25" at bounding box center [48, 183] width 17 height 7
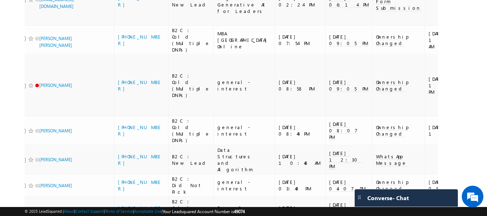
scroll to position [0, 0]
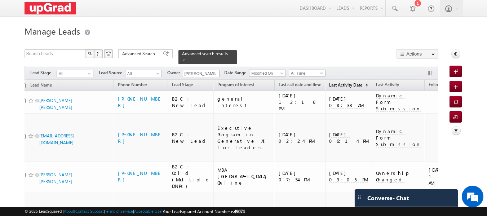
click at [333, 83] on link "Last Activity Date (sorted ascending)" at bounding box center [349, 85] width 46 height 9
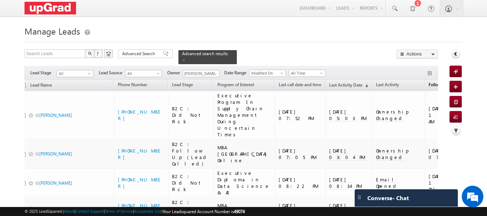
click at [429, 82] on span "Follow Up Date" at bounding box center [443, 84] width 29 height 5
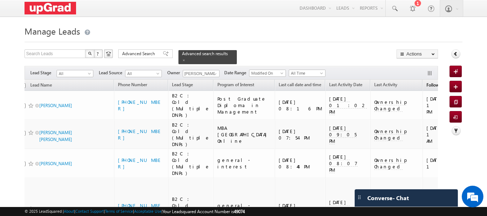
click at [427, 82] on span "Follow Up Date" at bounding box center [441, 84] width 29 height 5
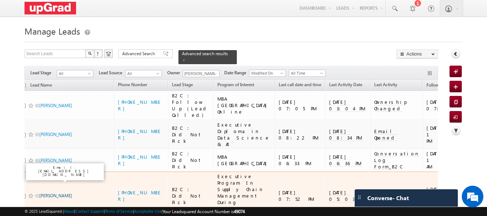
click at [51, 193] on link "Sama Mapkar" at bounding box center [55, 195] width 33 height 5
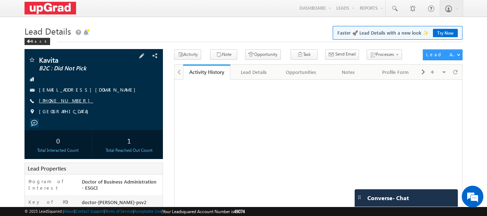
drag, startPoint x: 0, startPoint y: 0, endPoint x: 62, endPoint y: 100, distance: 117.8
click at [62, 100] on link "[PHONE_NUMBER]" at bounding box center [66, 100] width 54 height 6
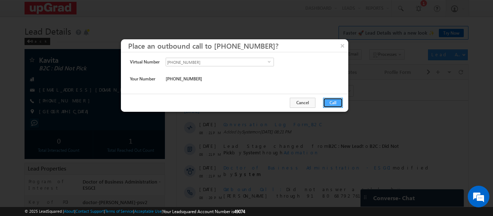
click at [325, 104] on button "Call" at bounding box center [333, 103] width 20 height 10
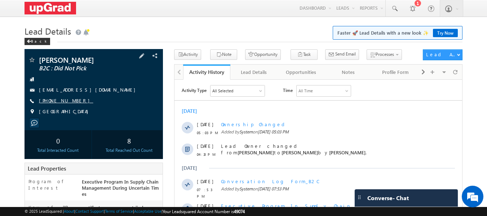
click at [58, 100] on link "[PHONE_NUMBER]" at bounding box center [66, 100] width 54 height 6
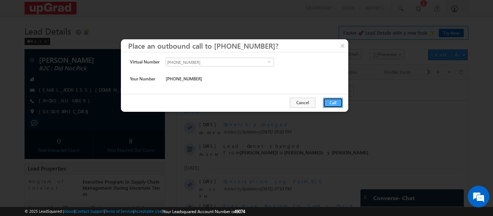
click at [327, 105] on button "Call" at bounding box center [333, 103] width 20 height 10
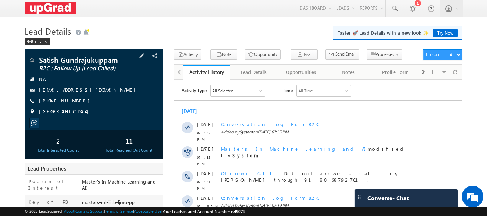
click at [64, 96] on div "Satish Gundrajukuppam B2C : Follow Up (Lead Called) NA [EMAIL_ADDRESS][DOMAIN_N…" at bounding box center [94, 87] width 132 height 63
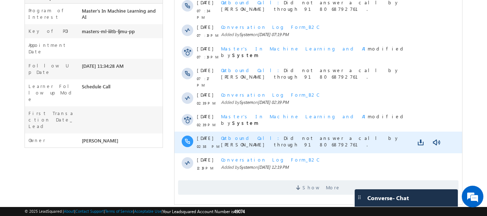
scroll to position [179, 0]
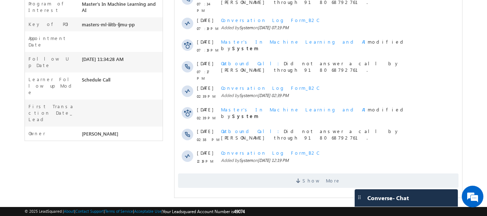
click at [310, 176] on div "Activity Type All Selected Select All Sales Activities 1 Sales Activity Opportu…" at bounding box center [319, 48] width 288 height 288
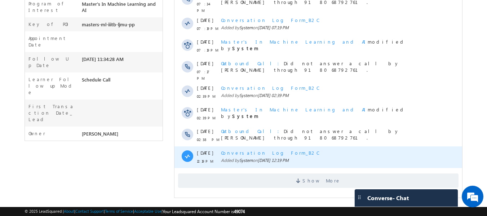
scroll to position [0, 0]
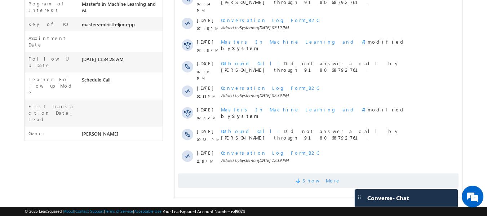
click at [314, 174] on span "Show More" at bounding box center [322, 181] width 38 height 14
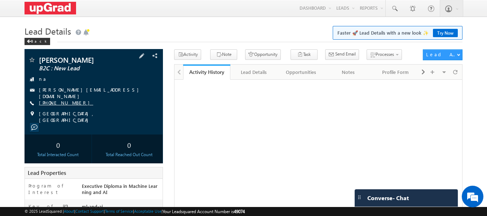
click at [66, 100] on link "[PHONE_NUMBER]" at bounding box center [66, 103] width 54 height 6
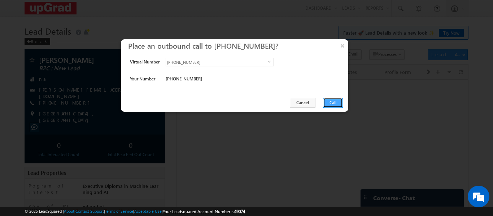
click at [340, 99] on button "Call" at bounding box center [333, 103] width 20 height 10
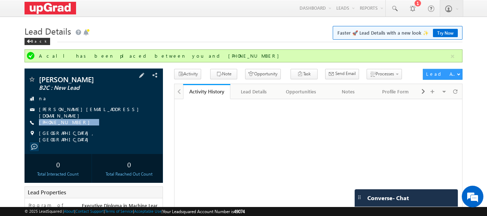
drag, startPoint x: 89, startPoint y: 119, endPoint x: 76, endPoint y: 126, distance: 14.2
click at [76, 126] on div "Shriya Uppal B2C : New Lead na uppal.shriya.09@gmail.com +91-9911929190" at bounding box center [94, 109] width 132 height 67
copy div "+91-9911929190"
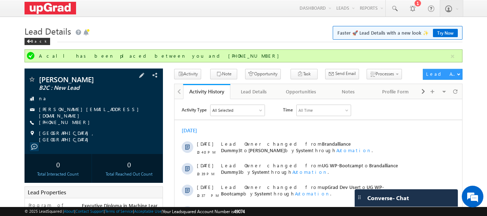
click at [103, 119] on div "+91-9911929190" at bounding box center [94, 122] width 132 height 7
drag, startPoint x: 91, startPoint y: 126, endPoint x: 87, endPoint y: 129, distance: 5.0
click at [87, 129] on div "Shriya Uppal B2C : New Lead na uppal.shriya.09@gmail.com +91-9911929190" at bounding box center [94, 109] width 132 height 67
copy div "+91-9911929190"
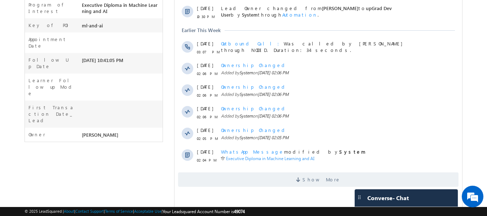
scroll to position [212, 0]
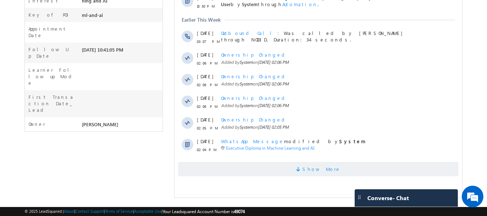
drag, startPoint x: 310, startPoint y: 167, endPoint x: 299, endPoint y: 167, distance: 11.2
click at [306, 167] on span "Show More" at bounding box center [318, 169] width 281 height 14
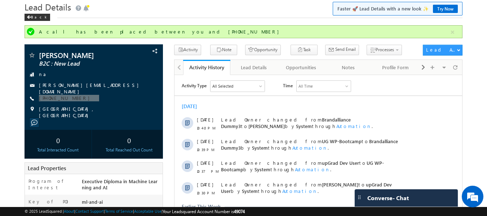
scroll to position [0, 0]
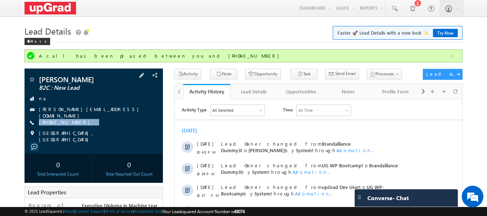
click at [84, 126] on div "Shriya Uppal B2C : New Lead na uppal.shriya.09@gmail.com +91-9911929190" at bounding box center [94, 109] width 132 height 67
drag, startPoint x: 88, startPoint y: 122, endPoint x: 77, endPoint y: 127, distance: 11.8
click at [77, 127] on div "Shriya Uppal B2C : New Lead na uppal.shriya.09@gmail.com +91-9911929190" at bounding box center [94, 109] width 132 height 67
copy div "+91-9911929190"
click at [394, 7] on span at bounding box center [394, 8] width 7 height 7
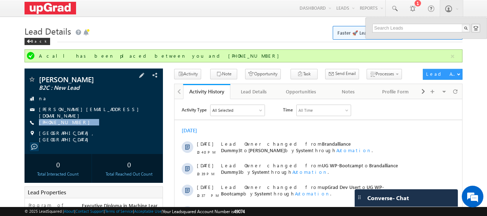
drag, startPoint x: 86, startPoint y: 121, endPoint x: 75, endPoint y: 126, distance: 11.3
click at [75, 126] on div "Shriya Uppal B2C : New Lead na uppal.shriya.09@gmail.com +91-9911929190" at bounding box center [94, 109] width 132 height 67
copy div "+91-9911929190"
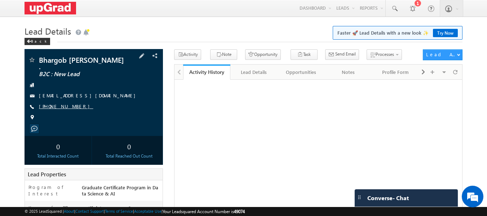
click at [57, 103] on link "[PHONE_NUMBER]" at bounding box center [66, 106] width 54 height 6
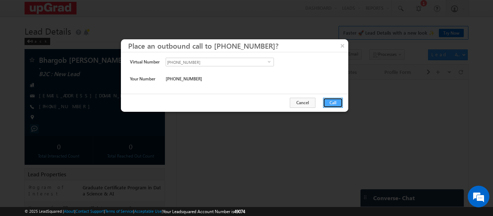
click at [326, 102] on button "Call" at bounding box center [333, 103] width 20 height 10
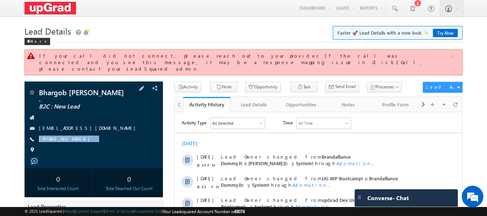
drag, startPoint x: 91, startPoint y: 126, endPoint x: 75, endPoint y: 132, distance: 18.0
click at [75, 132] on div "Bhargob [PERSON_NAME] . B2C : New Lead [EMAIL_ADDRESS][DOMAIN_NAME] [PHONE_NUMB…" at bounding box center [94, 123] width 132 height 69
copy div "[PHONE_NUMBER]"
click at [119, 136] on div "[PHONE_NUMBER]" at bounding box center [94, 139] width 132 height 7
drag, startPoint x: 96, startPoint y: 128, endPoint x: 79, endPoint y: 137, distance: 19.5
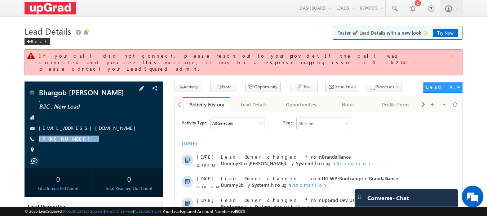
click at [79, 137] on div "Bhargob [PERSON_NAME] . B2C : New Lead [EMAIL_ADDRESS][DOMAIN_NAME] [PHONE_NUMB…" at bounding box center [94, 123] width 132 height 69
copy div "[PHONE_NUMBER]"
click at [128, 38] on div "Back" at bounding box center [244, 40] width 439 height 5
click at [63, 136] on link "[PHONE_NUMBER]" at bounding box center [66, 139] width 54 height 6
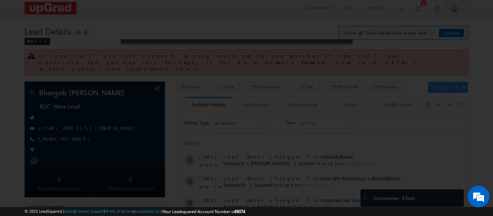
click at [59, 127] on div at bounding box center [246, 108] width 493 height 216
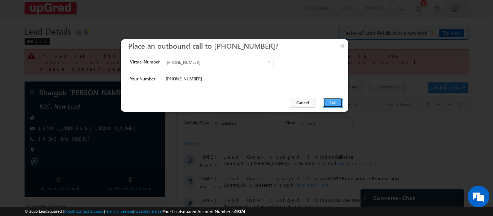
drag, startPoint x: 331, startPoint y: 101, endPoint x: 93, endPoint y: 6, distance: 256.5
click at [331, 101] on button "Call" at bounding box center [333, 103] width 20 height 10
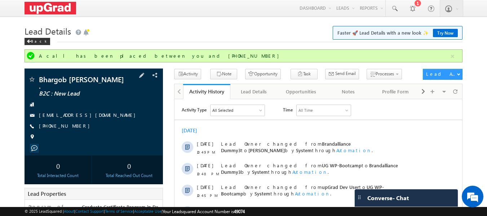
drag, startPoint x: 92, startPoint y: 121, endPoint x: 78, endPoint y: 124, distance: 14.1
click at [78, 124] on div "[PHONE_NUMBER]" at bounding box center [94, 126] width 132 height 7
drag, startPoint x: 88, startPoint y: 118, endPoint x: 75, endPoint y: 126, distance: 15.4
click at [75, 126] on div "Bhargob [PERSON_NAME] . B2C : New Lead [EMAIL_ADDRESS][DOMAIN_NAME] [PHONE_NUMB…" at bounding box center [94, 110] width 132 height 69
copy div "[PHONE_NUMBER]"
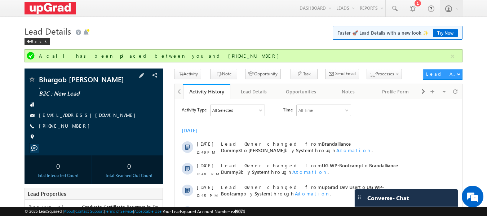
click at [98, 123] on div "[PHONE_NUMBER]" at bounding box center [94, 126] width 132 height 7
drag, startPoint x: 85, startPoint y: 126, endPoint x: 80, endPoint y: 128, distance: 5.0
click at [80, 128] on div "Bhargob [PERSON_NAME] . B2C : New Lead [EMAIL_ADDRESS][DOMAIN_NAME] [PHONE_NUMB…" at bounding box center [94, 110] width 132 height 69
copy div "[PHONE_NUMBER]"
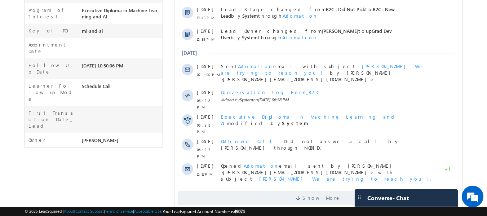
scroll to position [180, 0]
click at [317, 191] on span "Show More" at bounding box center [322, 198] width 38 height 14
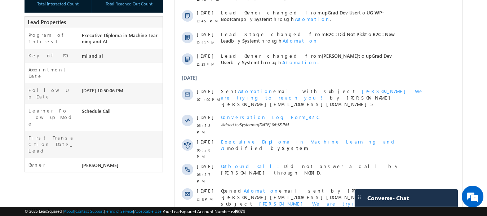
scroll to position [36, 0]
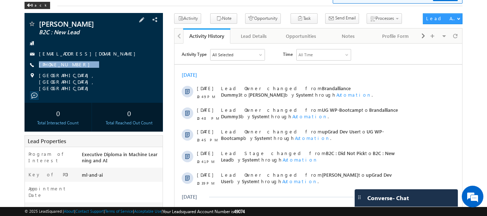
drag, startPoint x: 102, startPoint y: 61, endPoint x: 81, endPoint y: 70, distance: 23.5
click at [81, 70] on div "[PERSON_NAME] B2C : New Lead [EMAIL_ADDRESS][DOMAIN_NAME] [PHONE_NUMBER]" at bounding box center [94, 55] width 132 height 71
copy div "[PHONE_NUMBER]"
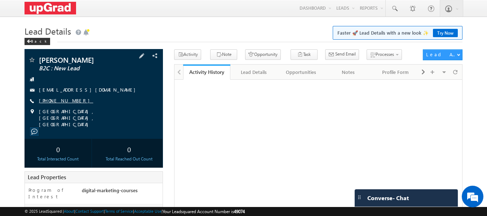
click at [64, 100] on link "[PHONE_NUMBER]" at bounding box center [66, 100] width 54 height 6
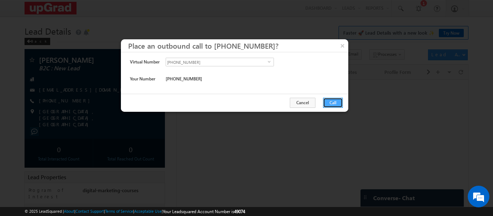
click at [328, 103] on button "Call" at bounding box center [333, 103] width 20 height 10
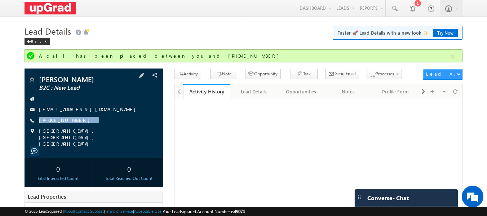
click at [79, 126] on div "[PERSON_NAME] B2C : New Lead [EMAIL_ADDRESS][DOMAIN_NAME] [PHONE_NUMBER]" at bounding box center [94, 111] width 132 height 71
copy div "[PHONE_NUMBER]"
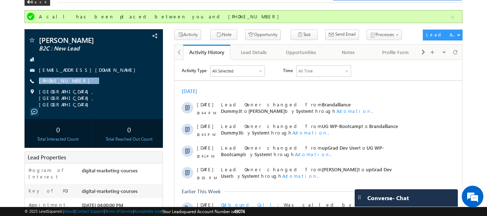
scroll to position [36, 0]
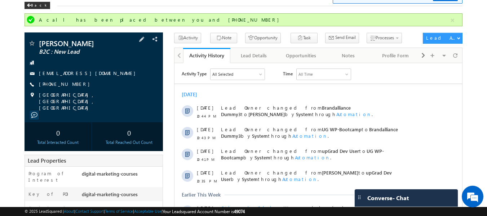
click at [91, 80] on div "[PERSON_NAME] B2C : New Lead [EMAIL_ADDRESS][DOMAIN_NAME] [PHONE_NUMBER]" at bounding box center [94, 75] width 132 height 71
drag, startPoint x: 90, startPoint y: 84, endPoint x: 75, endPoint y: 91, distance: 16.6
click at [75, 91] on div "[PERSON_NAME] B2C : New Lead [EMAIL_ADDRESS][DOMAIN_NAME] [PHONE_NUMBER]" at bounding box center [94, 75] width 132 height 71
copy div "[PHONE_NUMBER]"
click at [456, 56] on span at bounding box center [456, 55] width 4 height 13
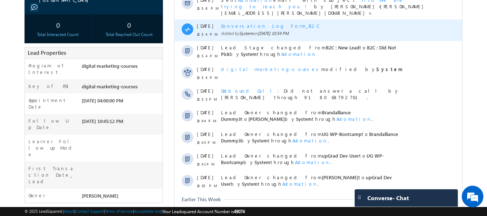
scroll to position [212, 0]
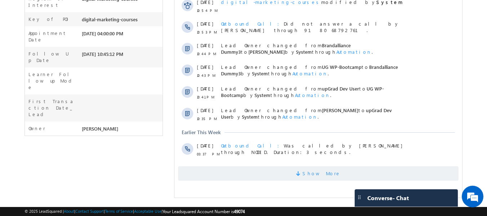
click at [285, 166] on span "Show More" at bounding box center [318, 173] width 281 height 14
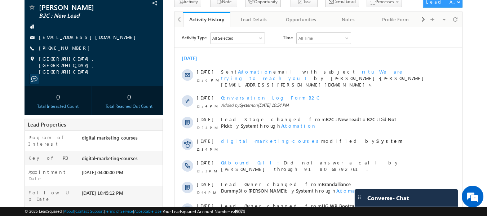
scroll to position [0, 0]
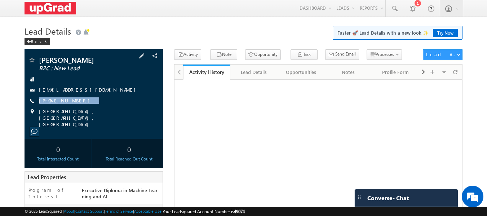
drag, startPoint x: 92, startPoint y: 105, endPoint x: 95, endPoint y: 101, distance: 5.1
click at [92, 104] on div "[PERSON_NAME] B2C : New Lead [EMAIL_ADDRESS][DOMAIN_NAME] [PHONE_NUMBER]" at bounding box center [94, 91] width 132 height 71
click at [92, 101] on div "[PHONE_NUMBER]" at bounding box center [94, 100] width 132 height 7
copy div "[PHONE_NUMBER]"
drag, startPoint x: 87, startPoint y: 102, endPoint x: 78, endPoint y: 105, distance: 9.4
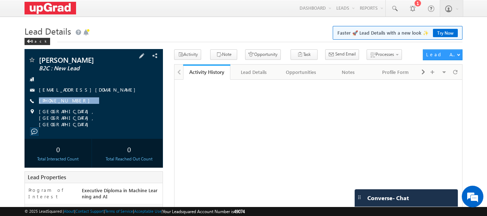
click at [78, 105] on div "[PERSON_NAME] B2C : New Lead [EMAIL_ADDRESS][DOMAIN_NAME] [PHONE_NUMBER]" at bounding box center [94, 91] width 132 height 71
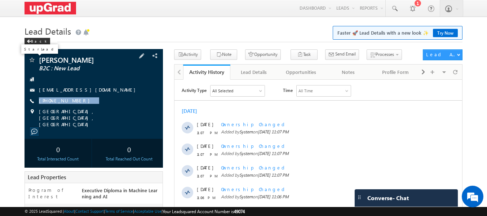
click at [34, 59] on span at bounding box center [31, 60] width 7 height 7
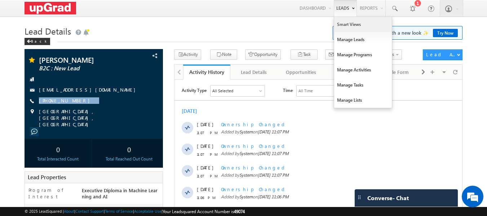
click at [347, 25] on link "Smart Views" at bounding box center [363, 24] width 58 height 15
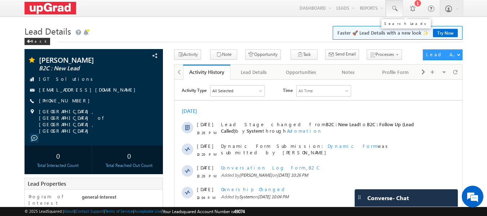
click at [397, 6] on span at bounding box center [394, 8] width 7 height 7
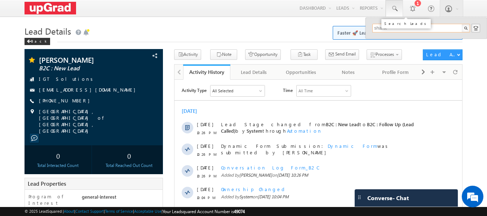
type input "shanku"
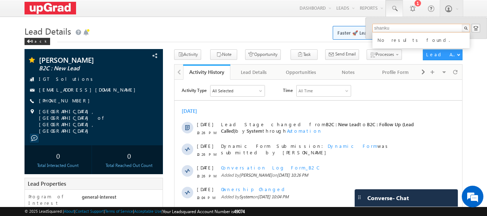
click at [399, 25] on input "shanku" at bounding box center [422, 28] width 98 height 9
drag, startPoint x: 397, startPoint y: 25, endPoint x: 373, endPoint y: 23, distance: 24.3
click at [373, 23] on div "shanku No results found." at bounding box center [427, 28] width 122 height 21
drag, startPoint x: 406, startPoint y: 31, endPoint x: 354, endPoint y: 31, distance: 52.3
click at [354, 31] on body "Menu Ritu Raj ritu. raj@u pgrad .com" at bounding box center [243, 188] width 487 height 376
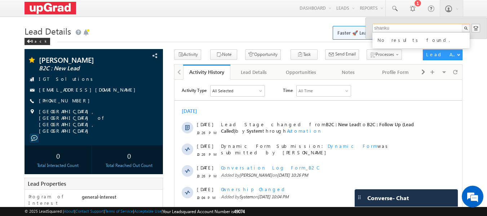
type input "shanku"
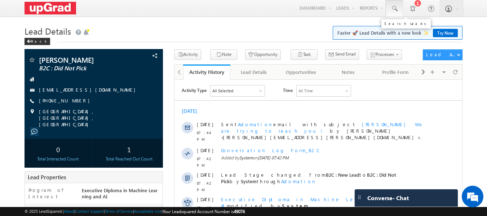
click at [395, 11] on span at bounding box center [394, 8] width 7 height 7
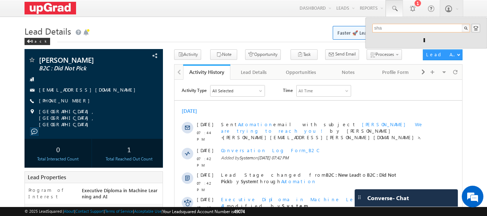
type input "sha"
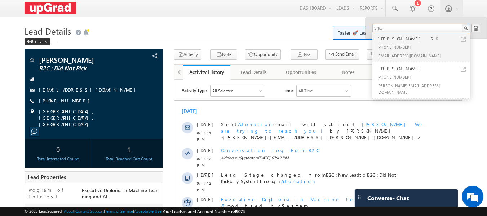
drag, startPoint x: 391, startPoint y: 29, endPoint x: 372, endPoint y: 26, distance: 19.3
click at [372, 26] on div "sha [PERSON_NAME] SK [PHONE_NUMBER] [EMAIL_ADDRESS][DOMAIN_NAME] Mahalaksmi LAK…" at bounding box center [427, 28] width 122 height 21
paste input "75694 37822"
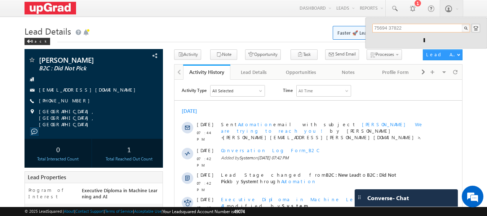
click at [389, 27] on input "75694 37822" at bounding box center [422, 28] width 98 height 9
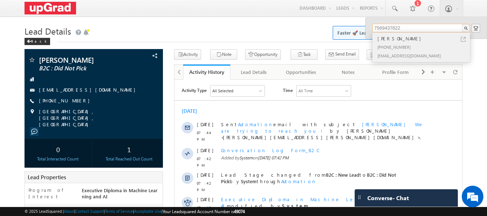
type input "7569437822"
click at [398, 38] on div "[PERSON_NAME]" at bounding box center [424, 39] width 97 height 8
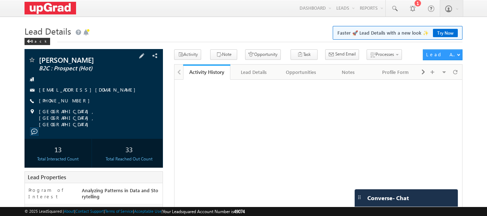
drag, startPoint x: 100, startPoint y: 59, endPoint x: 36, endPoint y: 58, distance: 63.9
click at [36, 58] on div "Sanku seshagiri B2C : Prospect (Hot)" at bounding box center [94, 59] width 132 height 7
copy div "Sanku seshagiri"
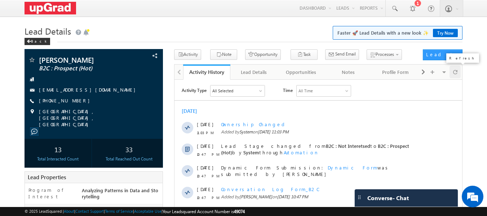
click at [454, 73] on span at bounding box center [456, 72] width 4 height 13
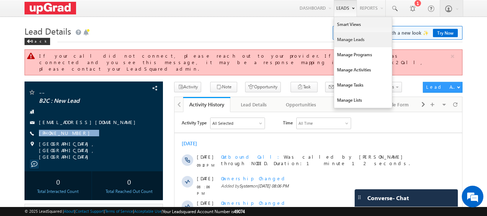
click at [355, 40] on link "Manage Leads" at bounding box center [363, 39] width 58 height 15
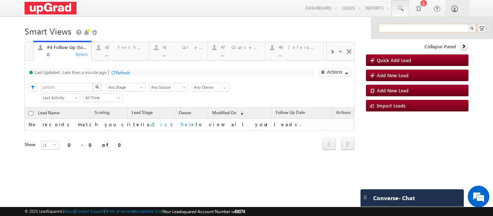
paste input "rajegoresuraj5555@gmail.com"
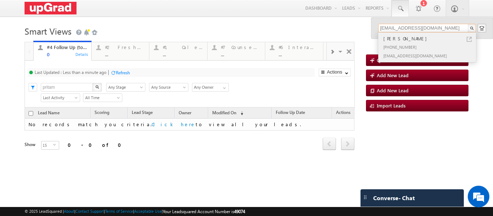
type input "rajegoresuraj5555@gmail.com"
click at [397, 38] on div "Suraj Rajegore" at bounding box center [430, 39] width 97 height 8
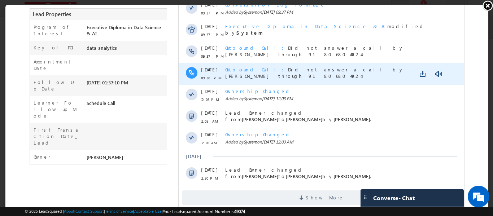
scroll to position [179, 0]
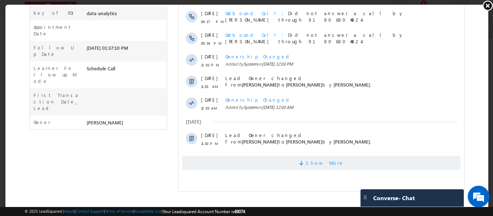
click at [323, 158] on span "Show More" at bounding box center [324, 163] width 38 height 14
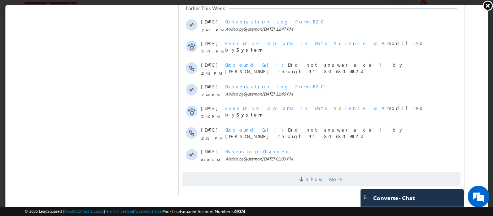
scroll to position [399, 0]
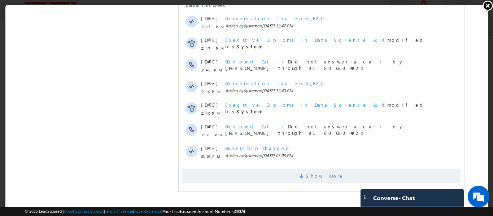
click at [322, 169] on span "Show More" at bounding box center [324, 176] width 38 height 14
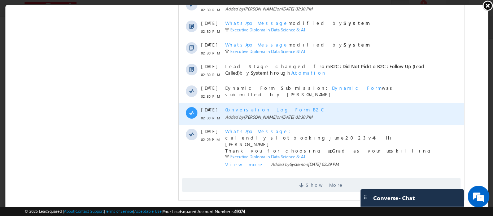
scroll to position [642, 0]
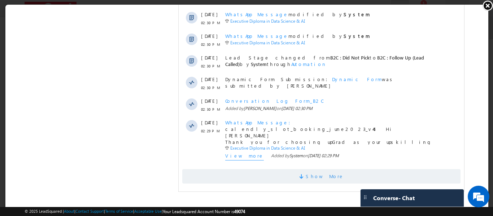
drag, startPoint x: 317, startPoint y: 175, endPoint x: 309, endPoint y: 172, distance: 8.1
click at [317, 175] on span "Show More" at bounding box center [324, 176] width 38 height 14
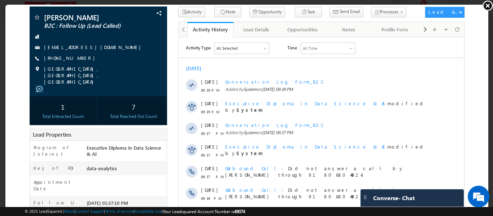
scroll to position [0, 0]
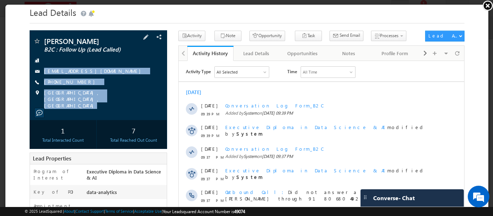
drag, startPoint x: 45, startPoint y: 57, endPoint x: 113, endPoint y: 104, distance: 82.1
click at [113, 104] on div "Suraj Rajegore B2C : Follow Up (Lead Called) rajegoresuraj5555@gmail.com" at bounding box center [97, 75] width 137 height 90
copy div "rajegoresuraj5555@gmail.com +91-7261923929 Pune, Maharashtra, India"
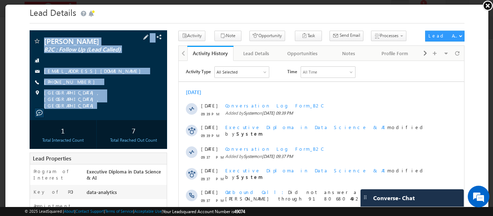
drag, startPoint x: 42, startPoint y: 27, endPoint x: 109, endPoint y: 102, distance: 100.2
copy div "Previous Next Suraj Rajegore B2C : Follow Up (Lead Called) rajegoresuraj5555@gm…"
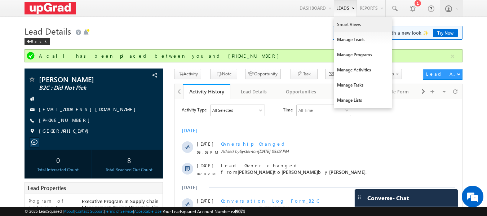
click at [350, 23] on link "Smart Views" at bounding box center [363, 24] width 58 height 15
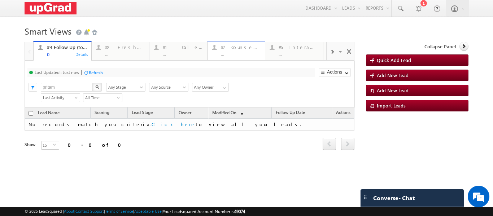
click at [233, 51] on div "#7 Counsel [DATE] ..." at bounding box center [241, 50] width 40 height 14
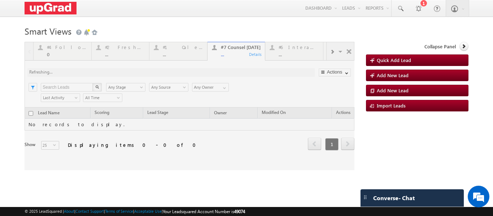
click at [231, 53] on div at bounding box center [190, 106] width 330 height 128
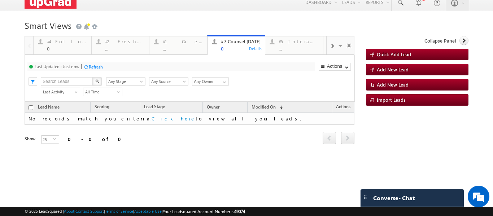
scroll to position [6, 0]
click at [118, 52] on link "#2 Fresh Leads (Not Called) ... Details" at bounding box center [120, 44] width 58 height 19
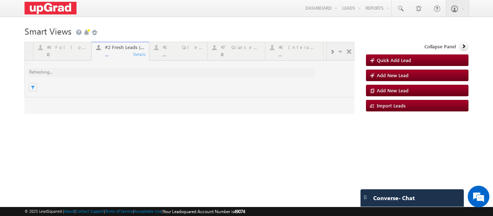
scroll to position [0, 0]
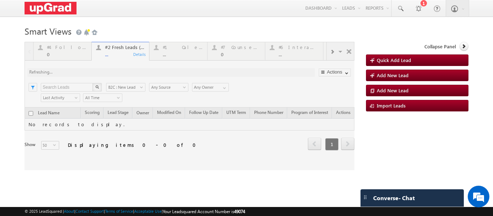
click at [122, 54] on div at bounding box center [190, 106] width 330 height 128
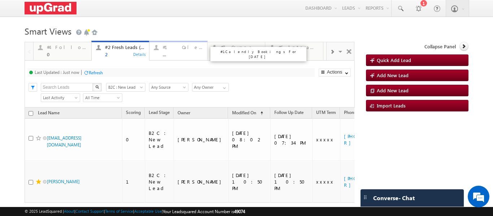
click at [179, 47] on div "#1 Calendly Bookings For [DATE]" at bounding box center [183, 47] width 40 height 6
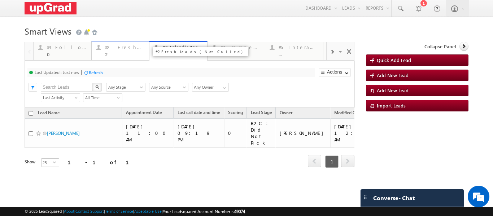
click at [117, 55] on div "2" at bounding box center [125, 54] width 40 height 5
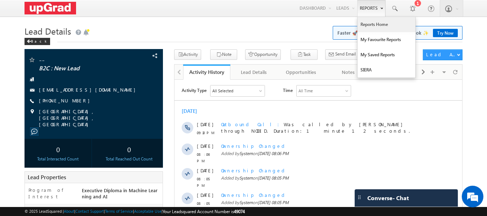
click at [378, 25] on link "Reports Home" at bounding box center [387, 24] width 58 height 15
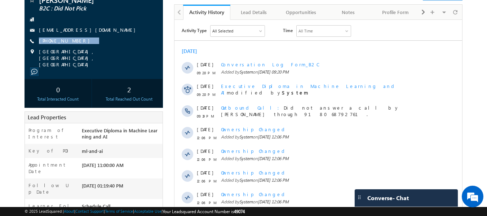
drag, startPoint x: 99, startPoint y: 41, endPoint x: 81, endPoint y: 47, distance: 18.5
click at [81, 47] on div "[PERSON_NAME] B2C : Did Not Pick [EMAIL_ADDRESS][DOMAIN_NAME] [PHONE_NUMBER]" at bounding box center [94, 31] width 132 height 71
copy div "[PHONE_NUMBER]"
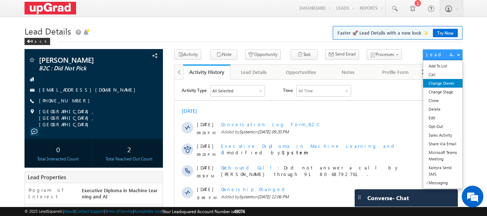
click at [443, 84] on link "Change Owner" at bounding box center [443, 83] width 39 height 9
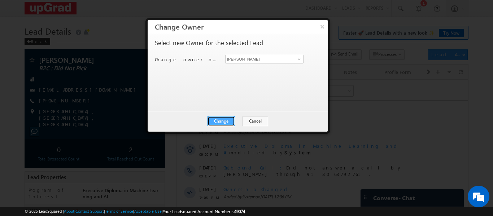
click at [228, 120] on button "Change" at bounding box center [220, 121] width 27 height 10
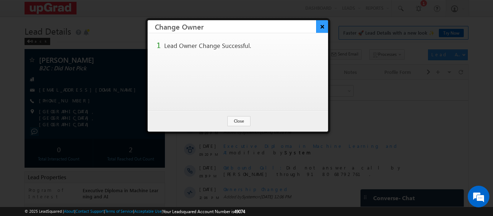
click at [321, 24] on button "×" at bounding box center [322, 26] width 12 height 13
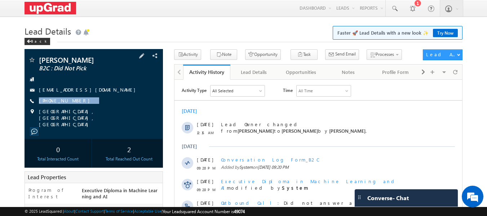
copy div "[PHONE_NUMBER]"
drag, startPoint x: 84, startPoint y: 102, endPoint x: 73, endPoint y: 106, distance: 11.2
click at [73, 106] on div "[PERSON_NAME] B2C : Did Not Pick [EMAIL_ADDRESS][DOMAIN_NAME] [PHONE_NUMBER]" at bounding box center [94, 91] width 132 height 71
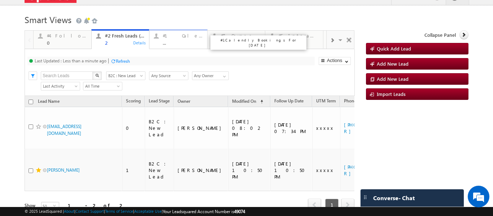
click at [191, 36] on div "#1 Calendly Bookings For Today" at bounding box center [183, 36] width 40 height 6
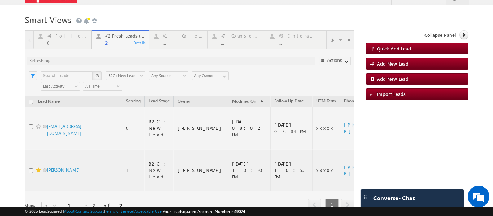
click at [240, 45] on div at bounding box center [190, 130] width 330 height 201
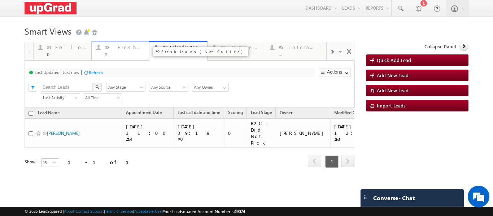
click at [118, 49] on div "#2 Fresh Leads (Not Called)" at bounding box center [125, 47] width 40 height 6
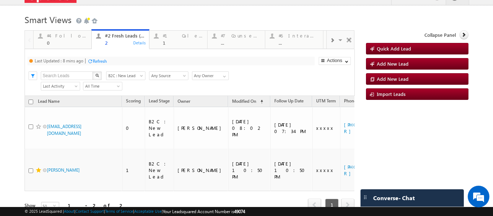
click at [94, 60] on div "Refresh" at bounding box center [100, 60] width 14 height 5
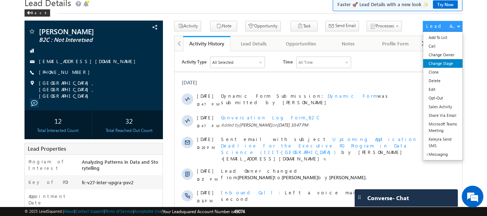
click at [437, 67] on link "Change Stage" at bounding box center [443, 63] width 39 height 9
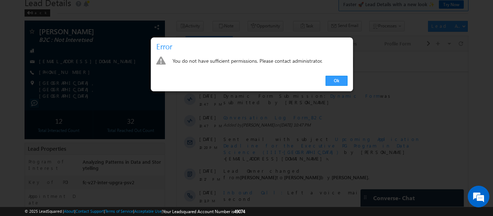
click at [344, 101] on div at bounding box center [246, 108] width 493 height 216
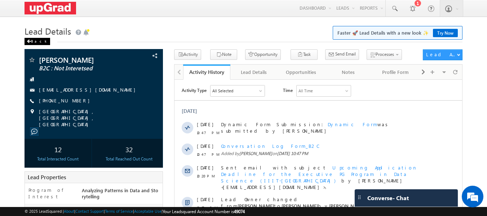
click at [27, 41] on span at bounding box center [29, 42] width 4 height 4
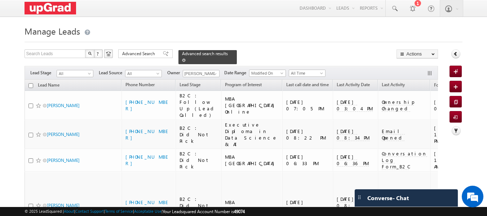
click at [186, 58] on span at bounding box center [184, 60] width 4 height 4
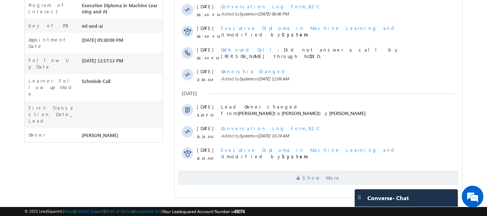
scroll to position [3, 0]
